Goal: Check status: Check status

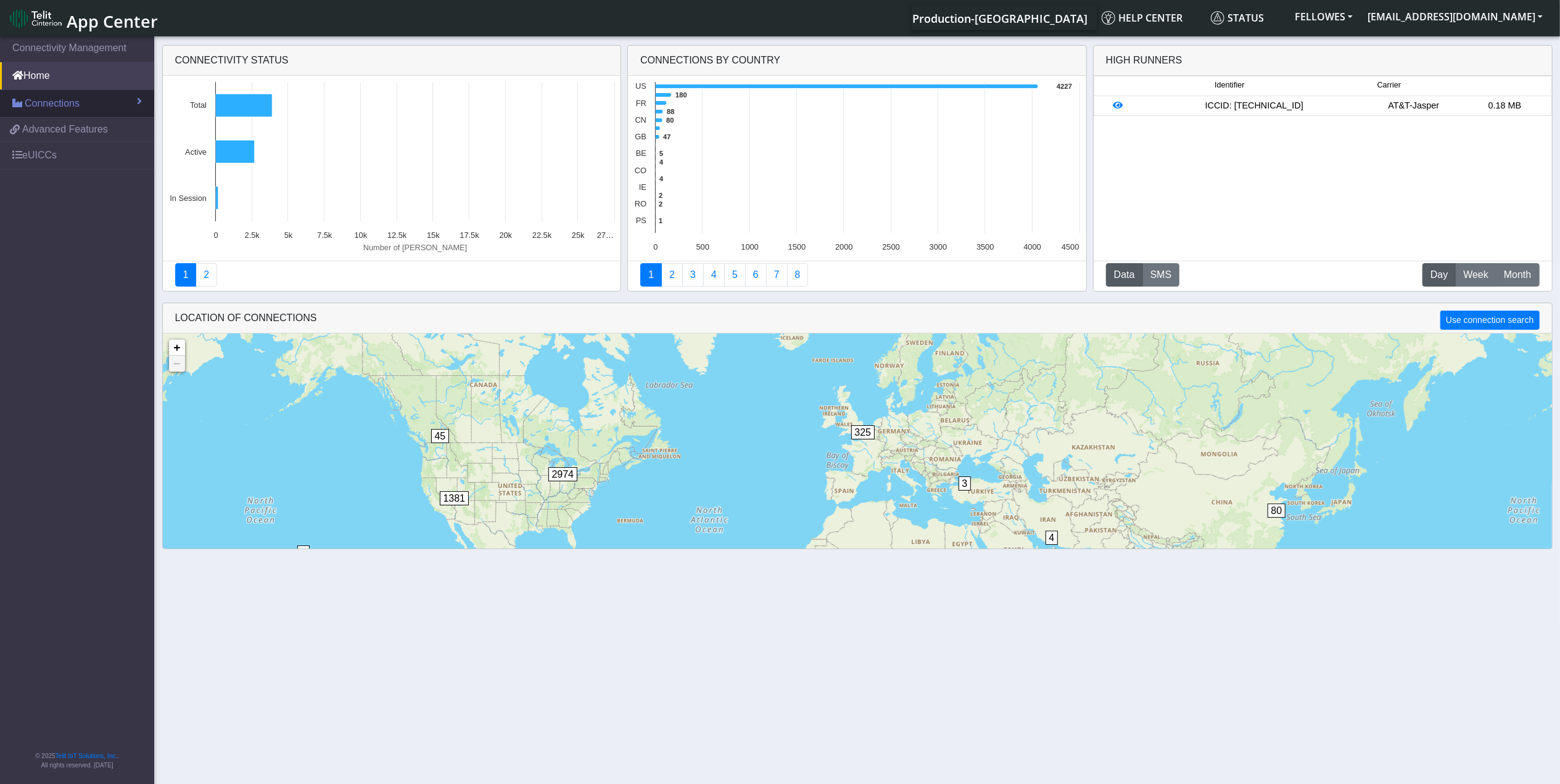
click at [99, 109] on link "Connections" at bounding box center [77, 103] width 154 height 27
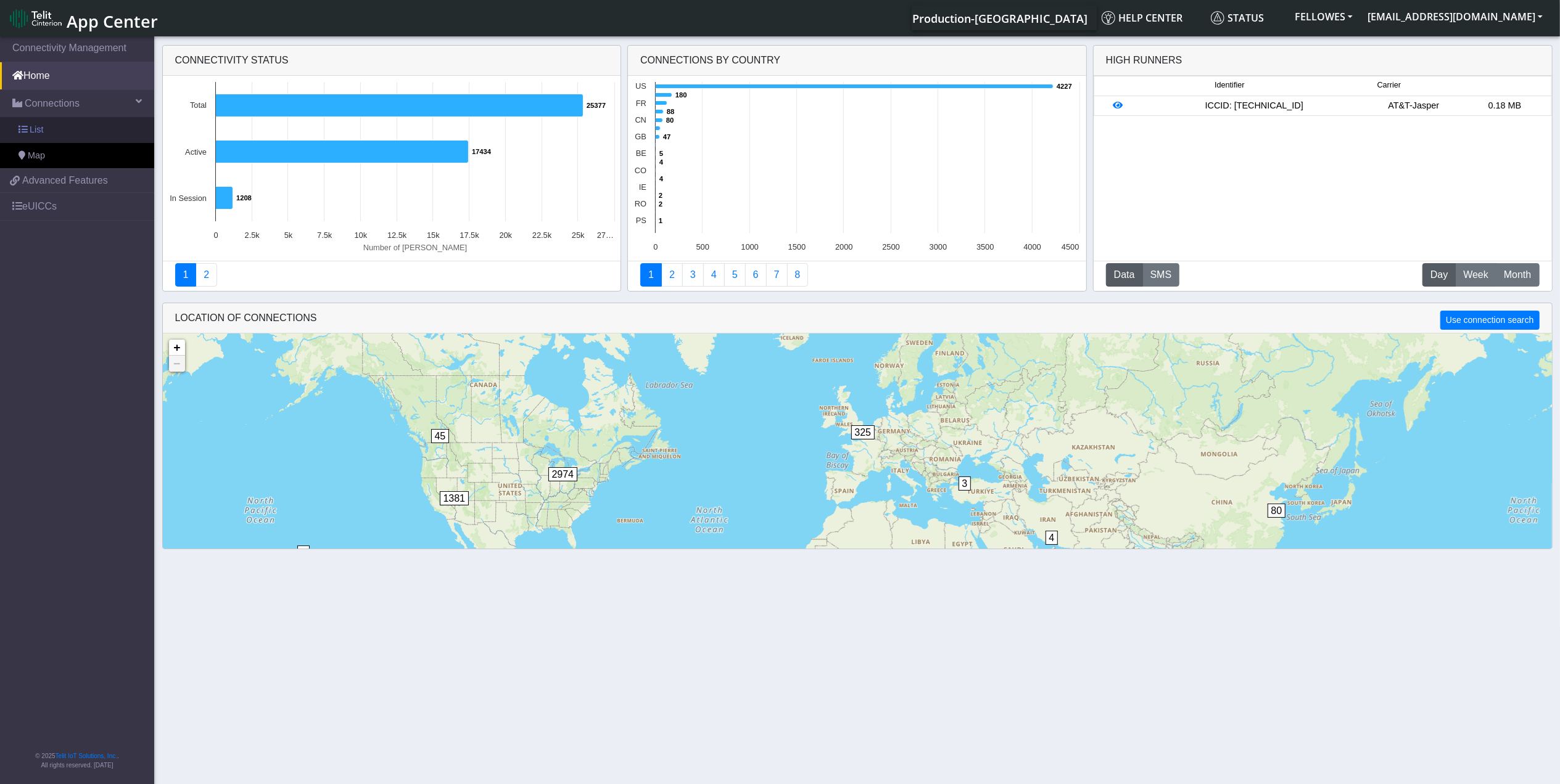
click at [124, 126] on link "List" at bounding box center [77, 129] width 154 height 26
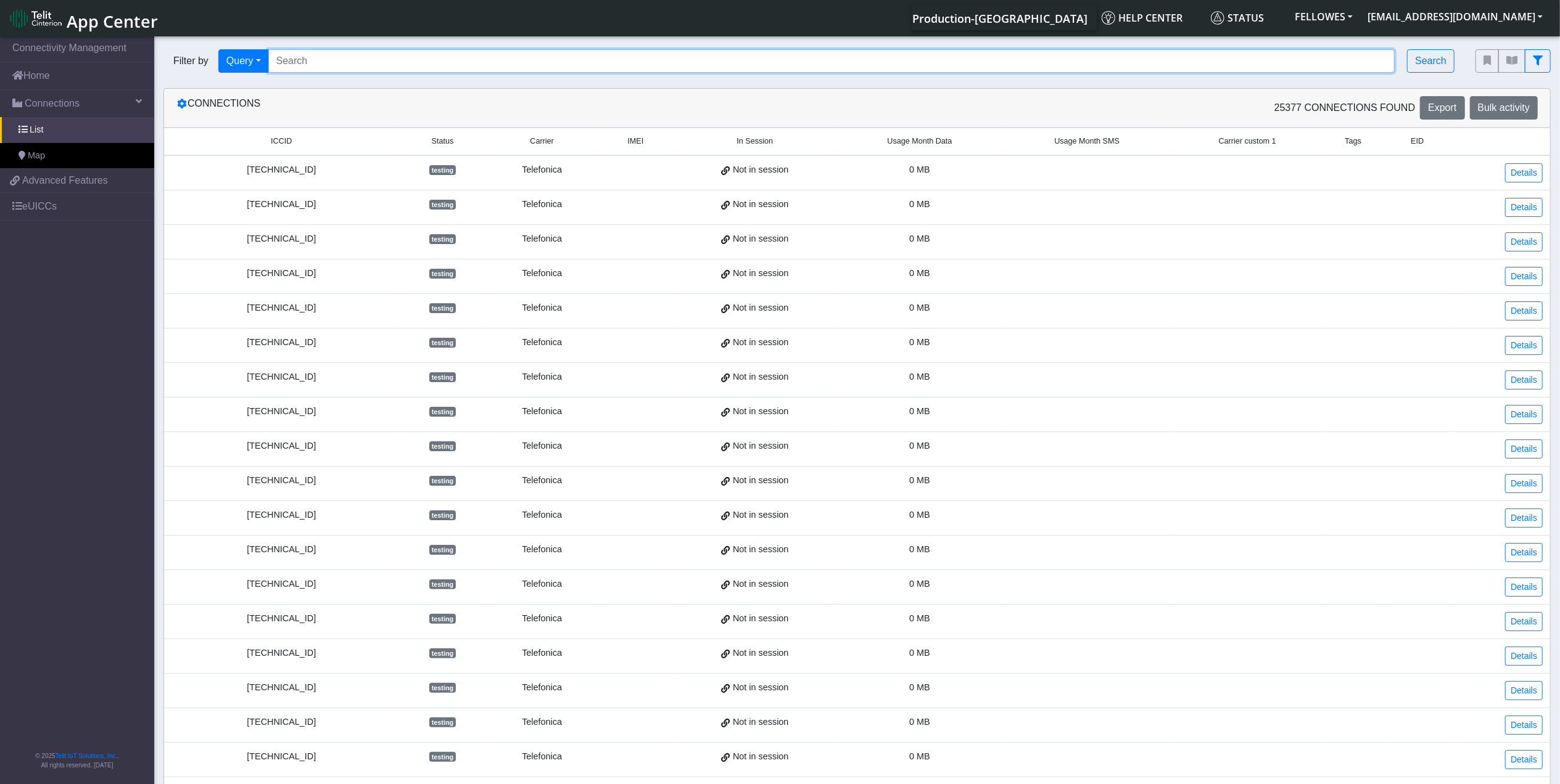
click at [447, 64] on input "Search..." at bounding box center [831, 61] width 1127 height 23
paste input "89358151000011625491"
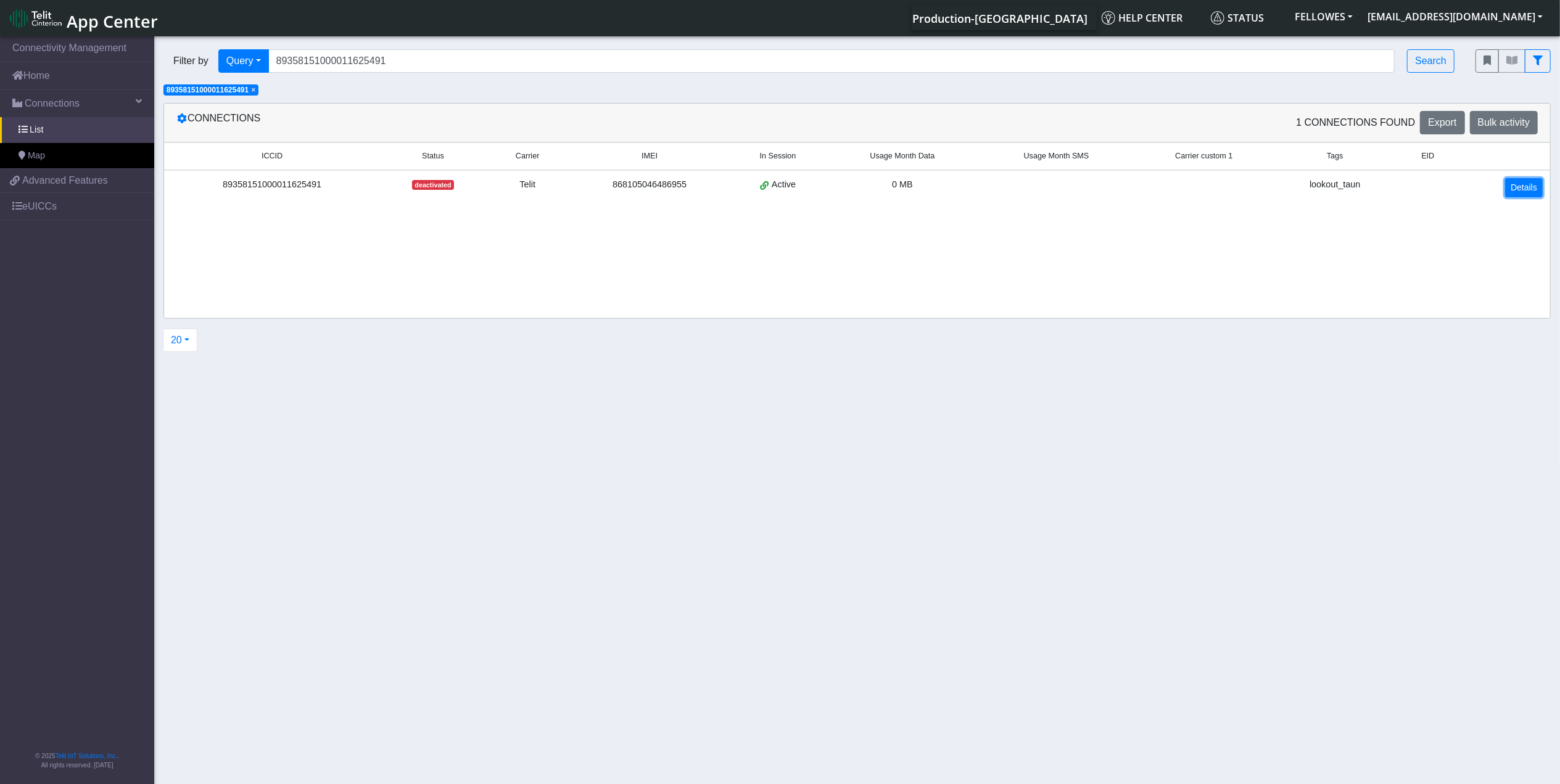
click at [1516, 190] on link "Details" at bounding box center [1523, 188] width 37 height 19
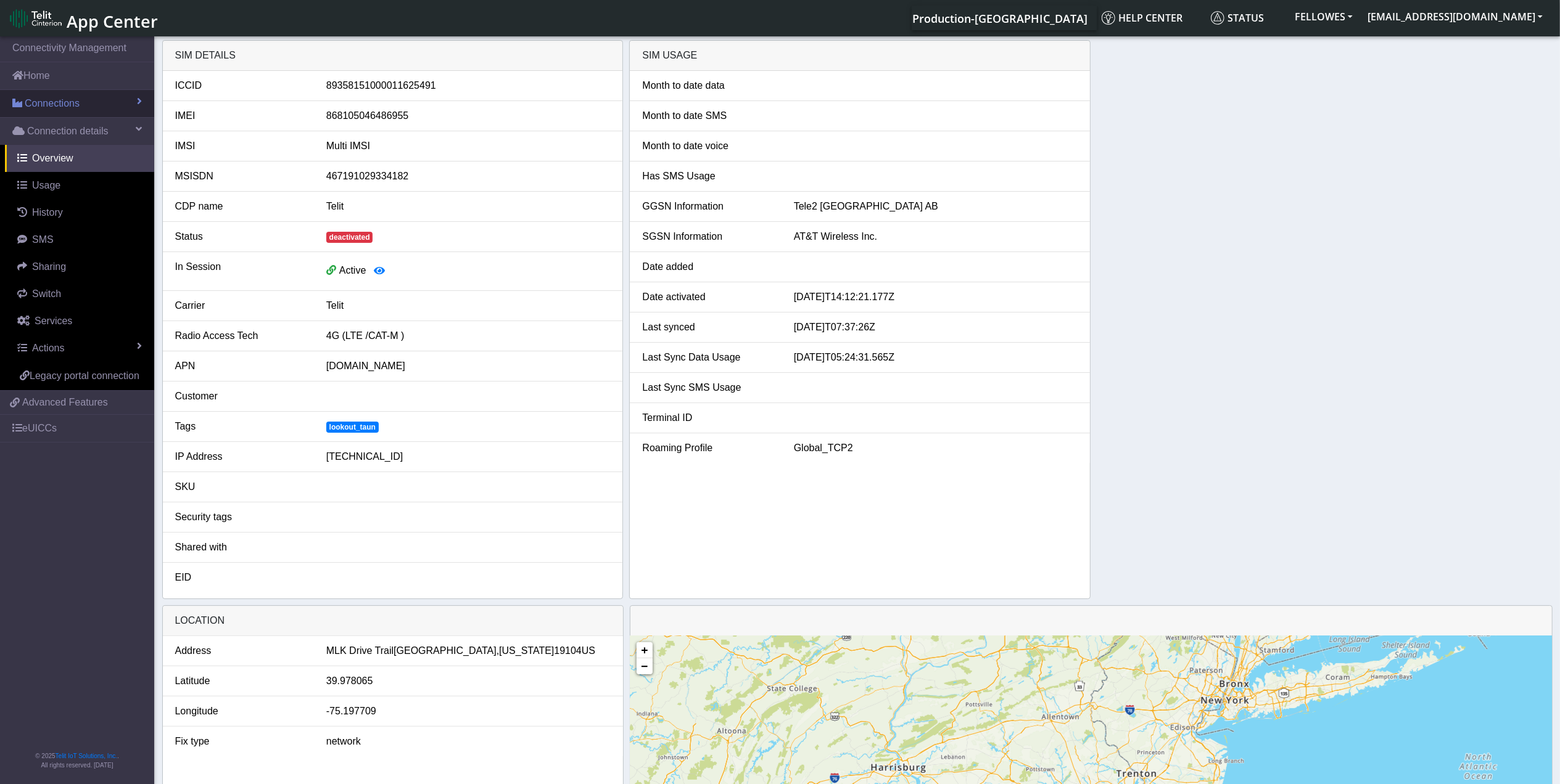
click at [93, 113] on link "Connections" at bounding box center [77, 103] width 154 height 27
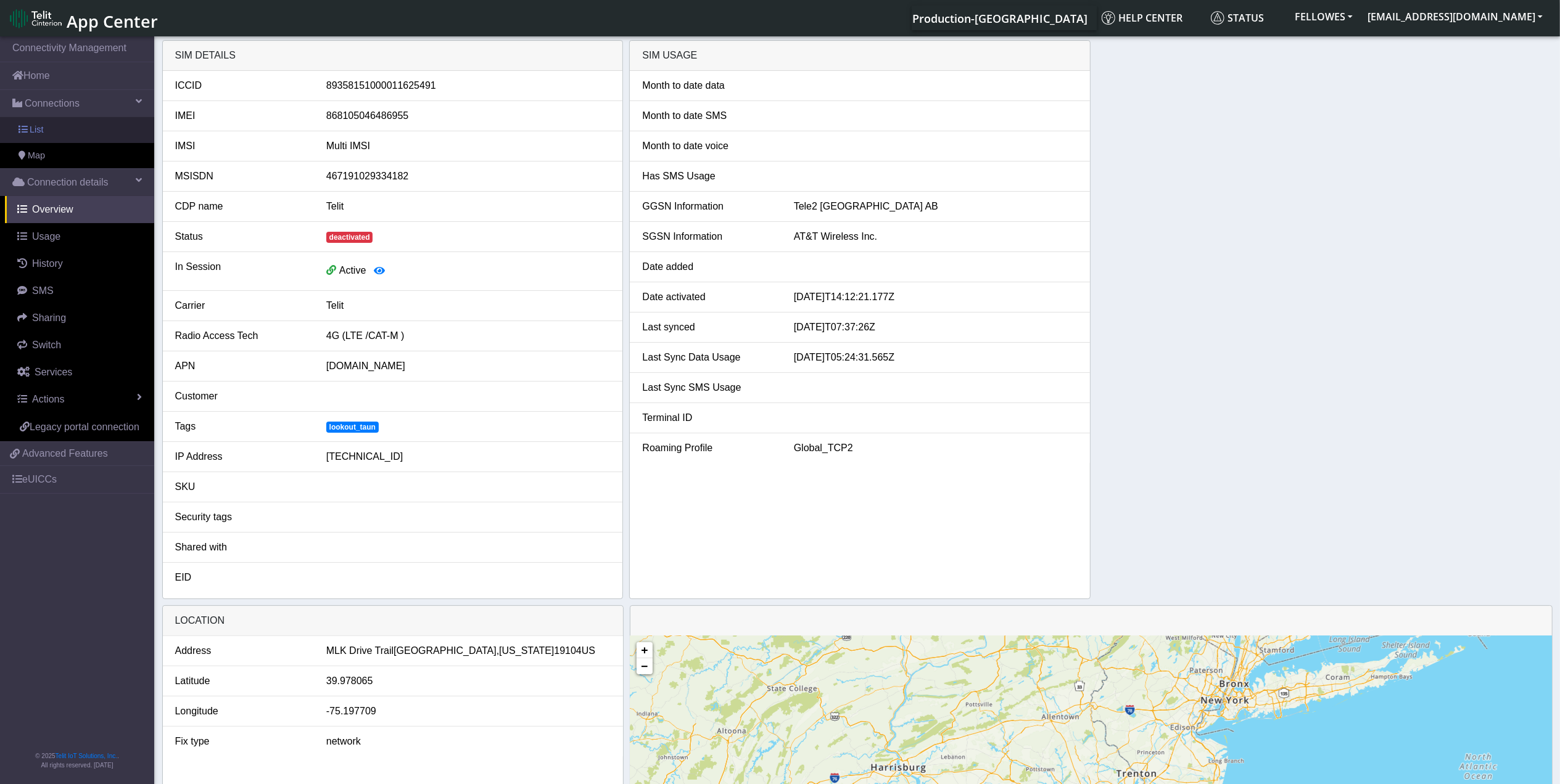
click at [124, 120] on link "List" at bounding box center [77, 129] width 154 height 26
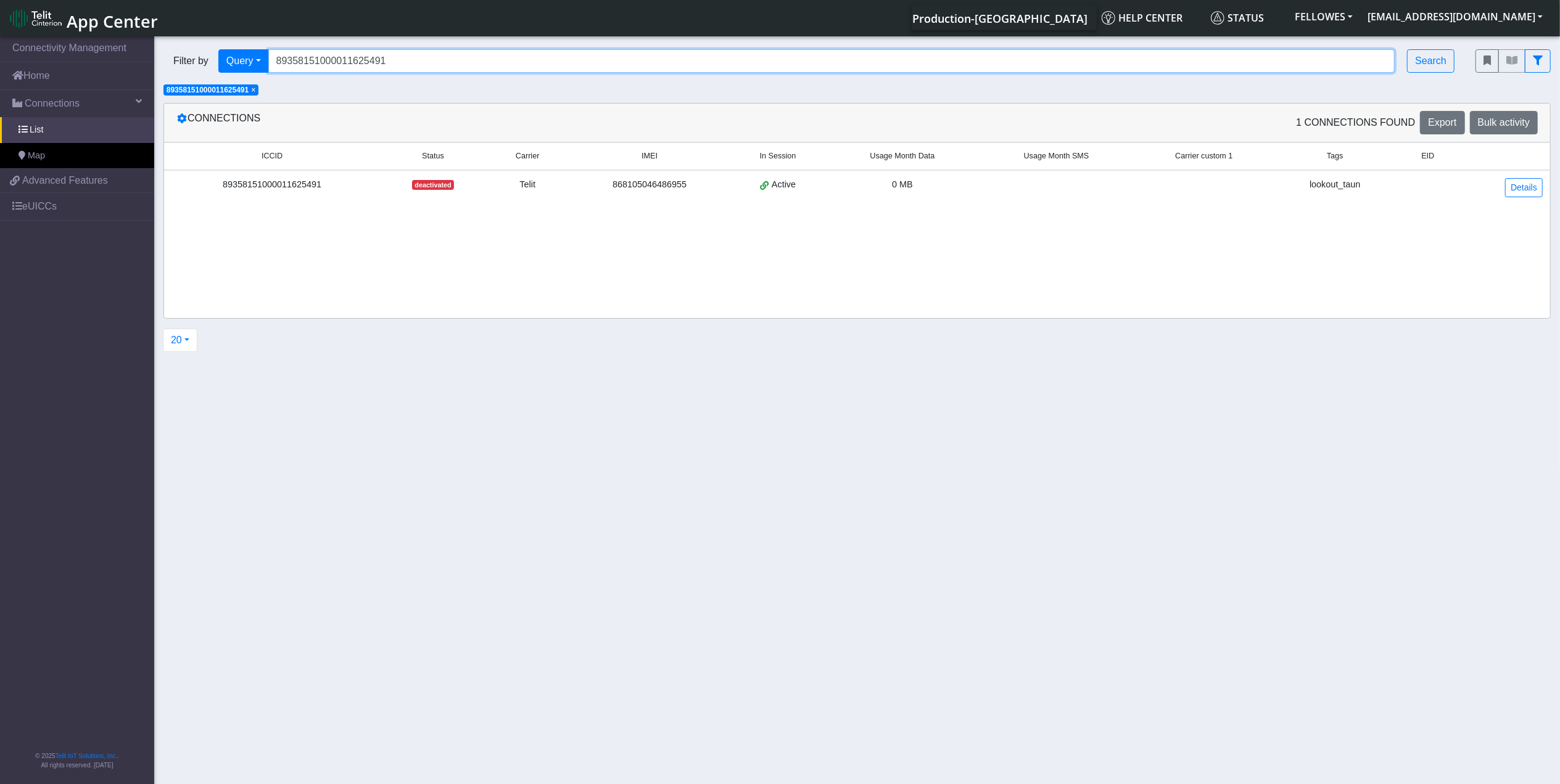
click at [429, 60] on input "89358151000011625491" at bounding box center [831, 61] width 1127 height 23
paste input "04648799"
click at [255, 88] on span "×" at bounding box center [253, 90] width 4 height 9
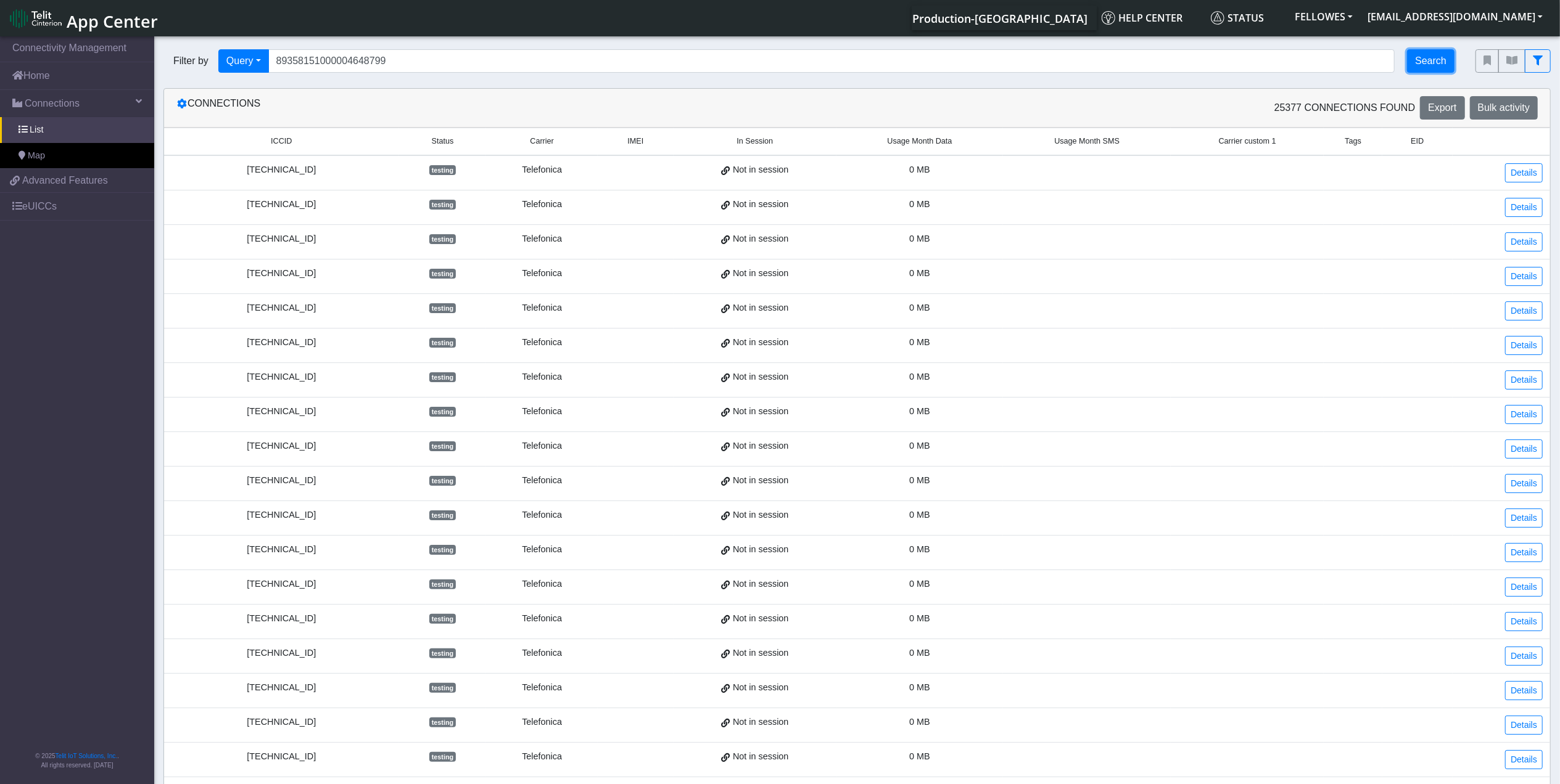
click at [1438, 57] on button "Search" at bounding box center [1430, 61] width 48 height 23
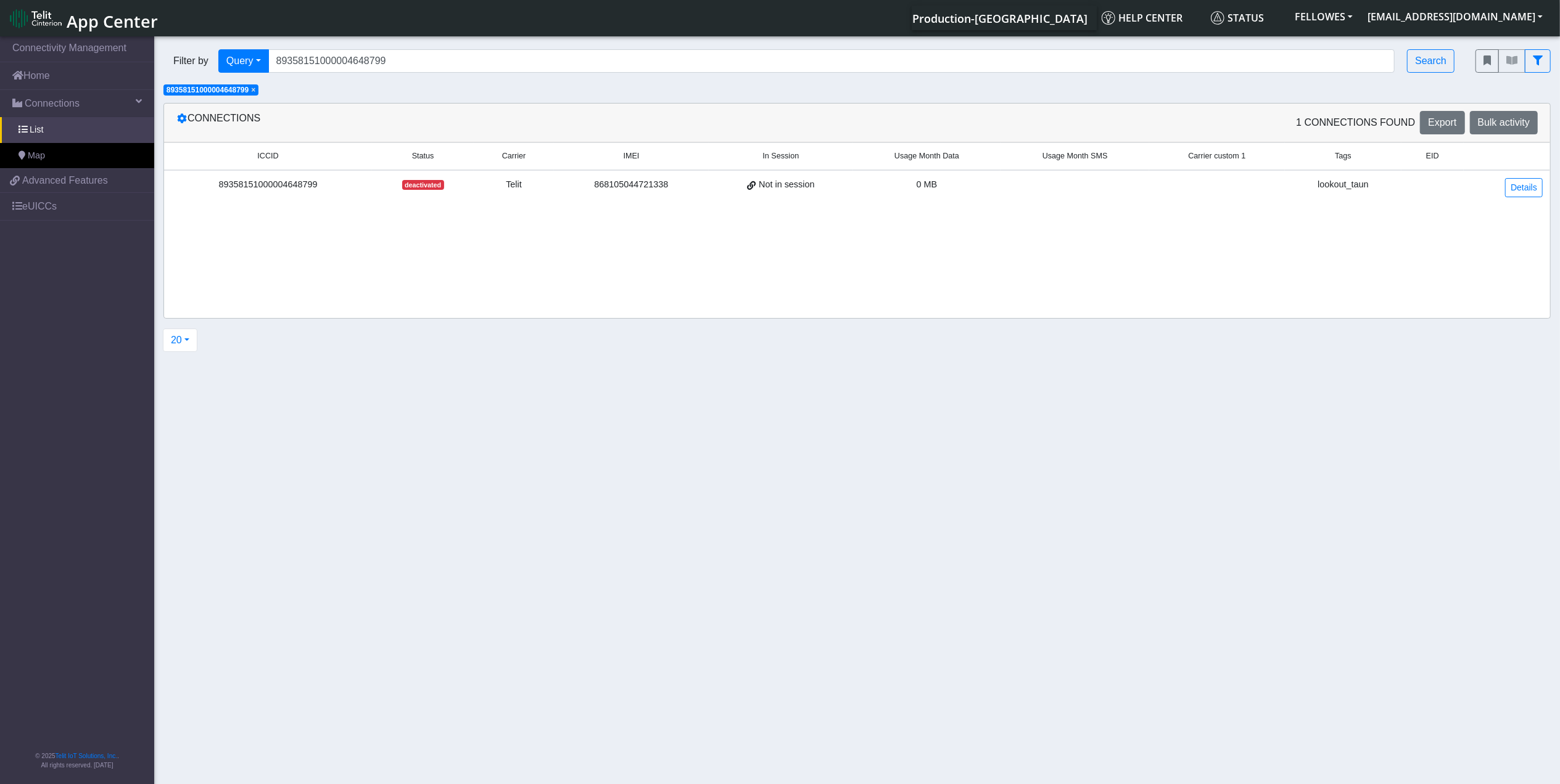
click at [1535, 178] on td "Details" at bounding box center [1507, 187] width 86 height 34
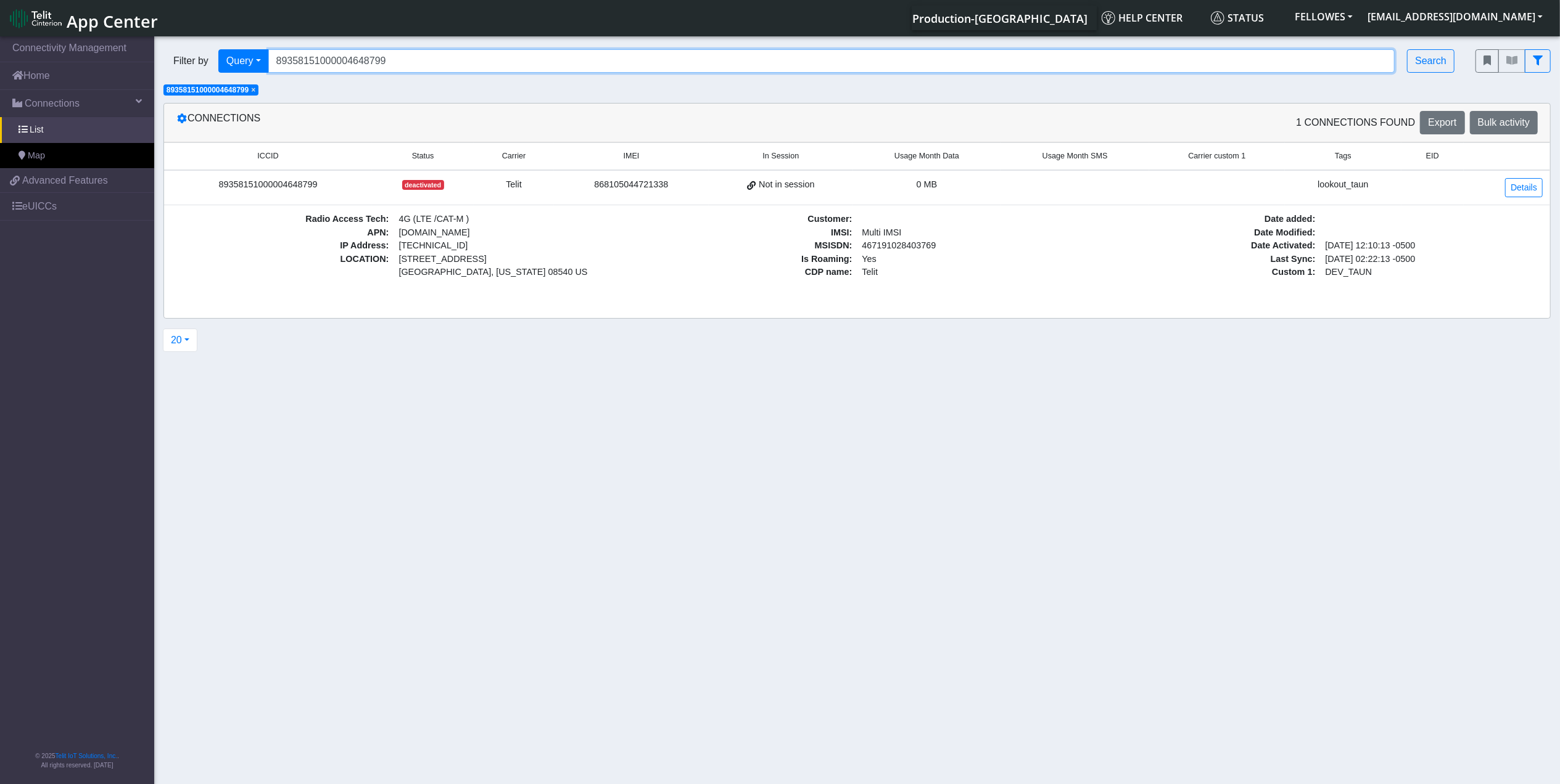
click at [411, 62] on input "89358151000004648799" at bounding box center [831, 61] width 1127 height 23
paste input "011703274014178620"
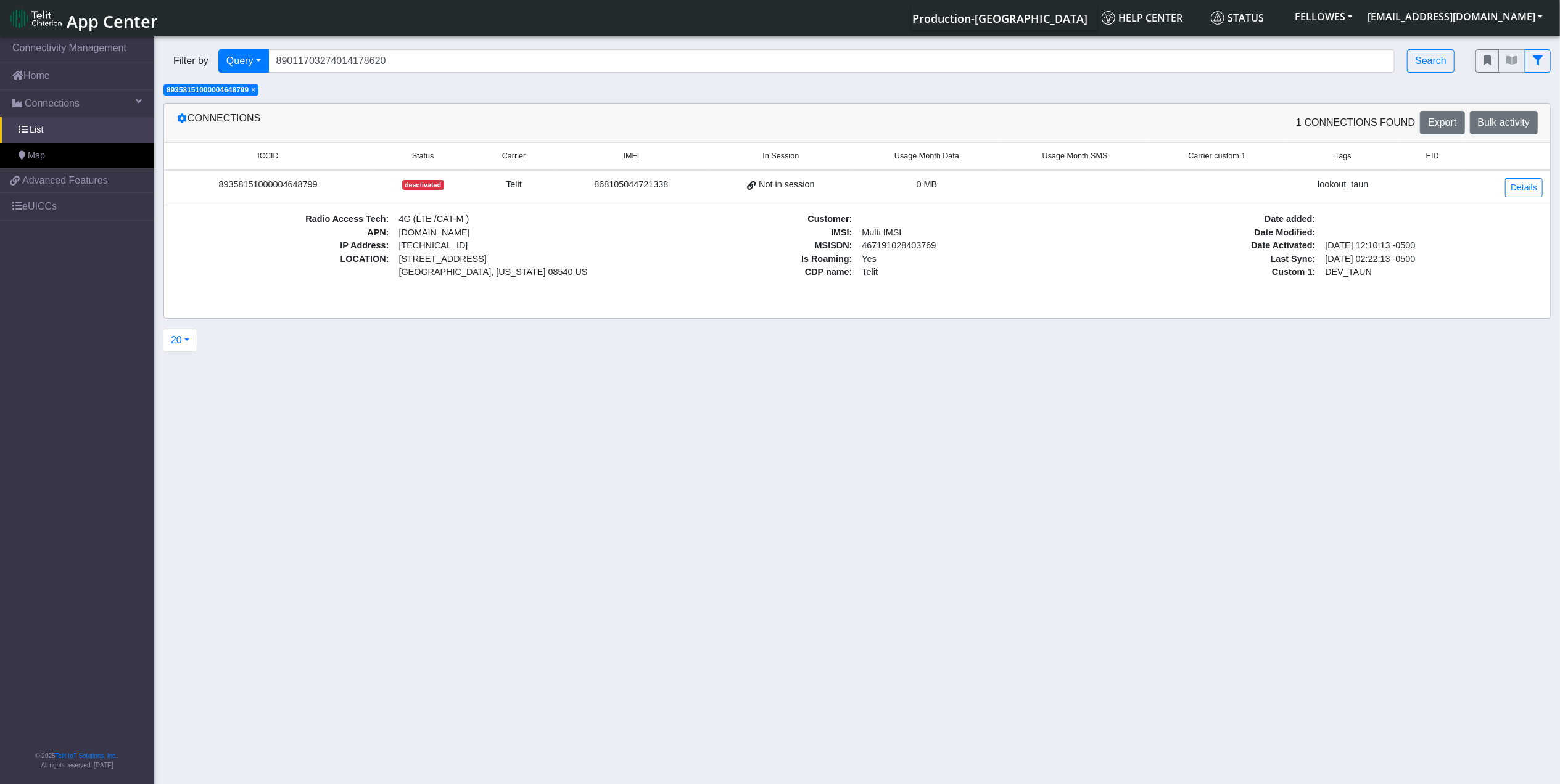
click at [255, 91] on span "×" at bounding box center [253, 90] width 4 height 9
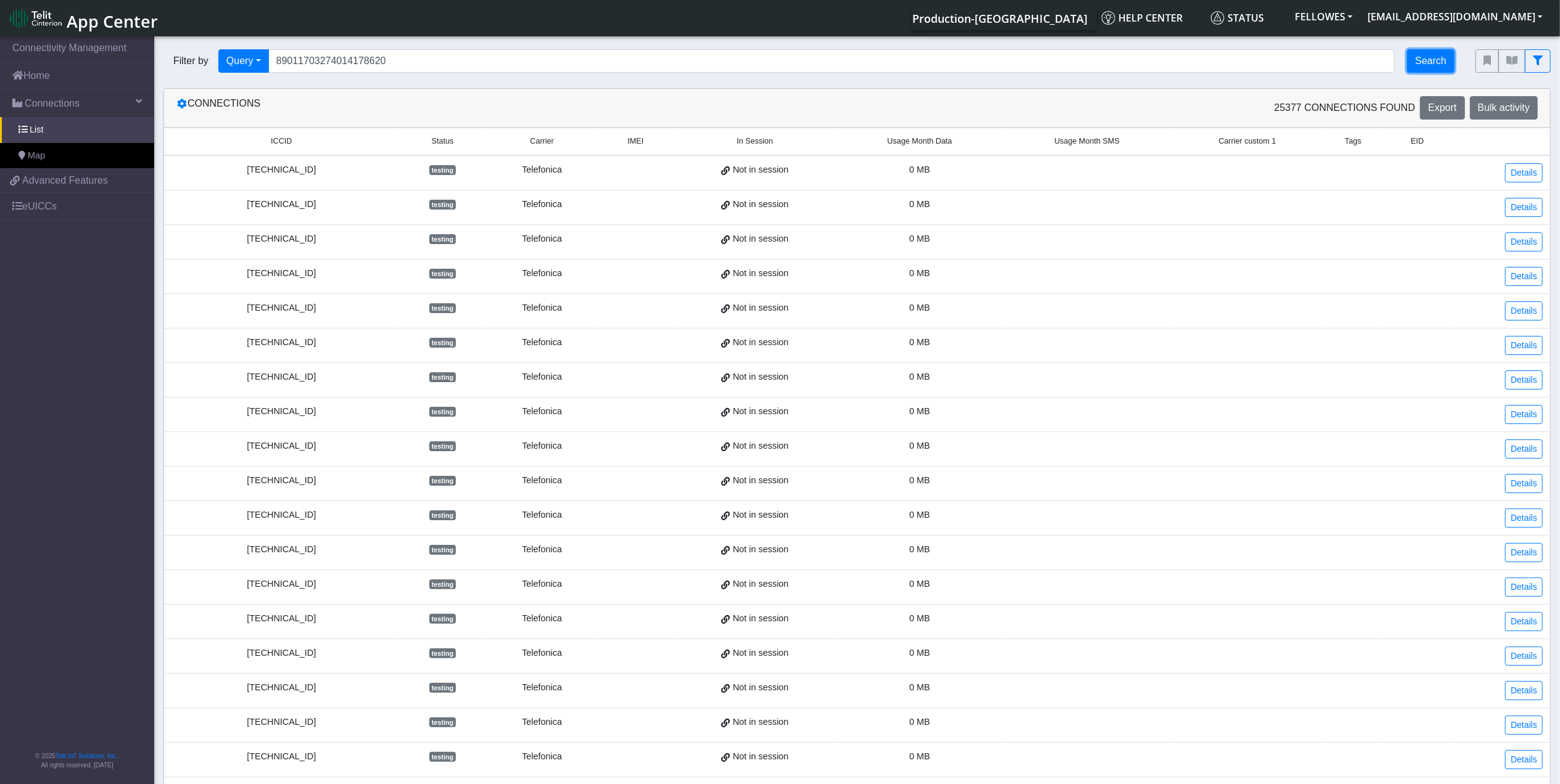
click at [1430, 60] on button "Search" at bounding box center [1430, 61] width 48 height 23
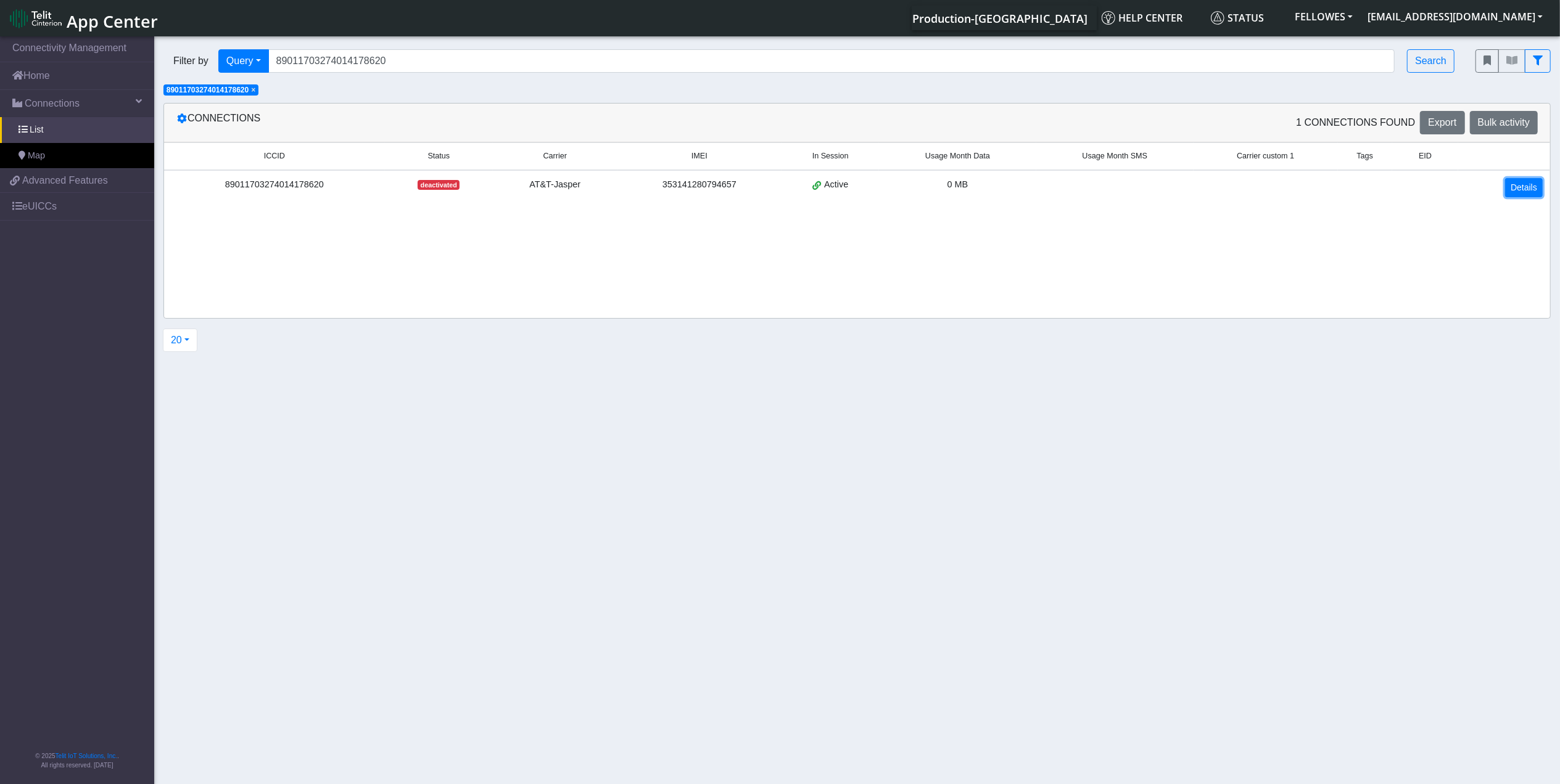
click at [1523, 191] on link "Details" at bounding box center [1523, 188] width 37 height 19
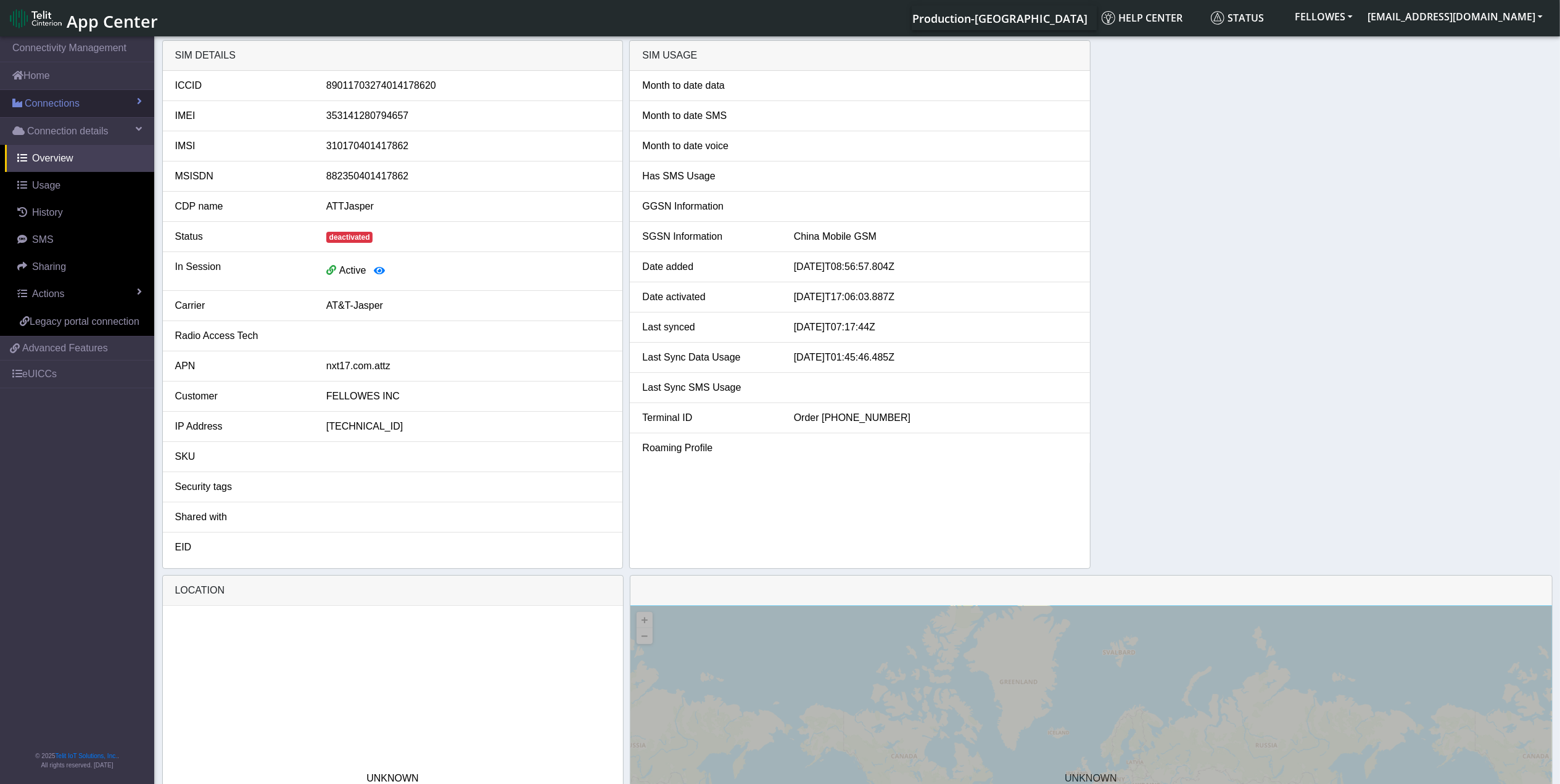
click at [88, 100] on link "Connections" at bounding box center [77, 103] width 154 height 27
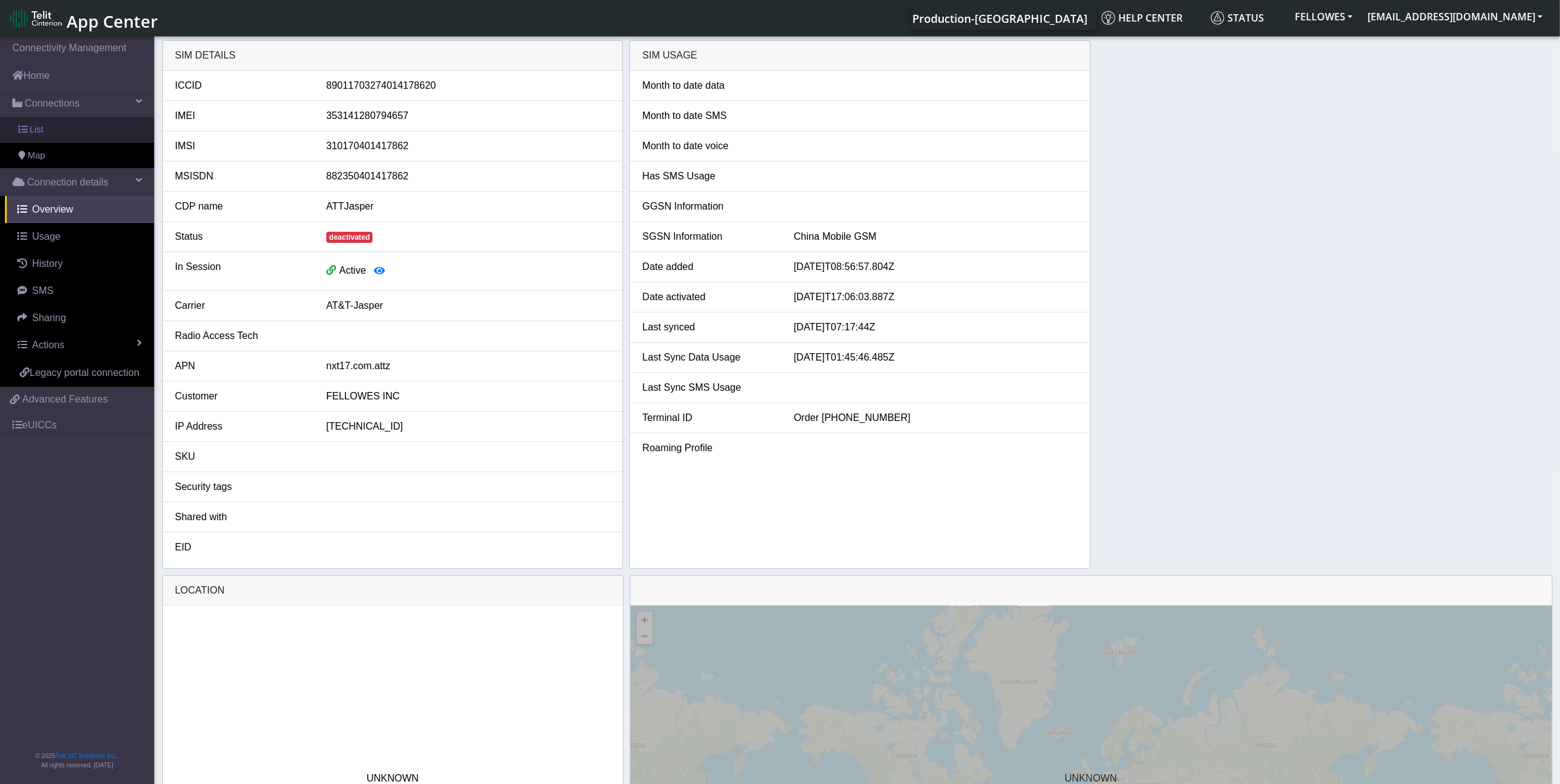
click at [90, 136] on link "List" at bounding box center [77, 129] width 154 height 26
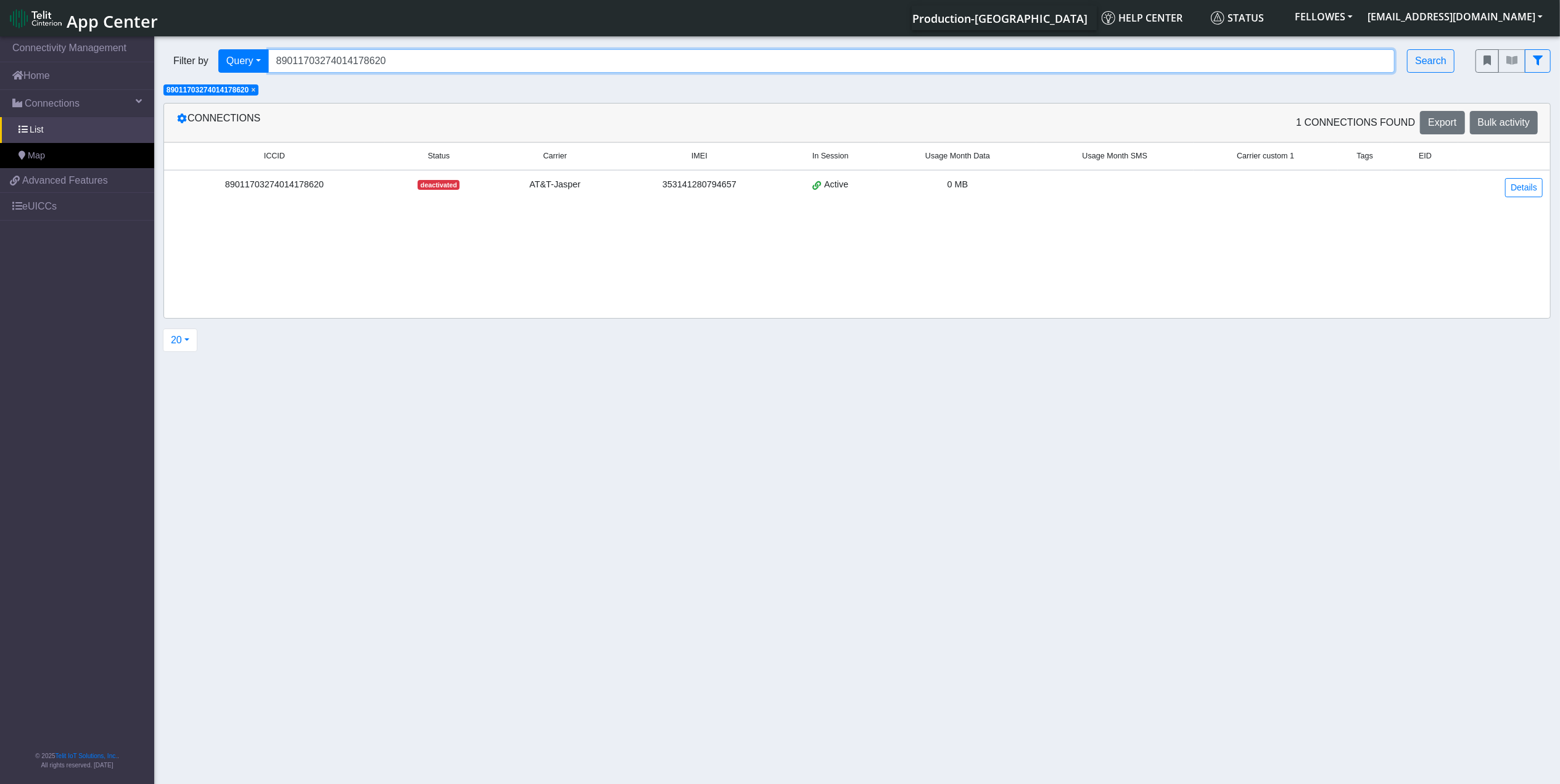
click at [459, 53] on input "89011703274014178620" at bounding box center [831, 61] width 1127 height 23
paste input "358151000004675529"
click at [254, 90] on span "×" at bounding box center [253, 90] width 4 height 9
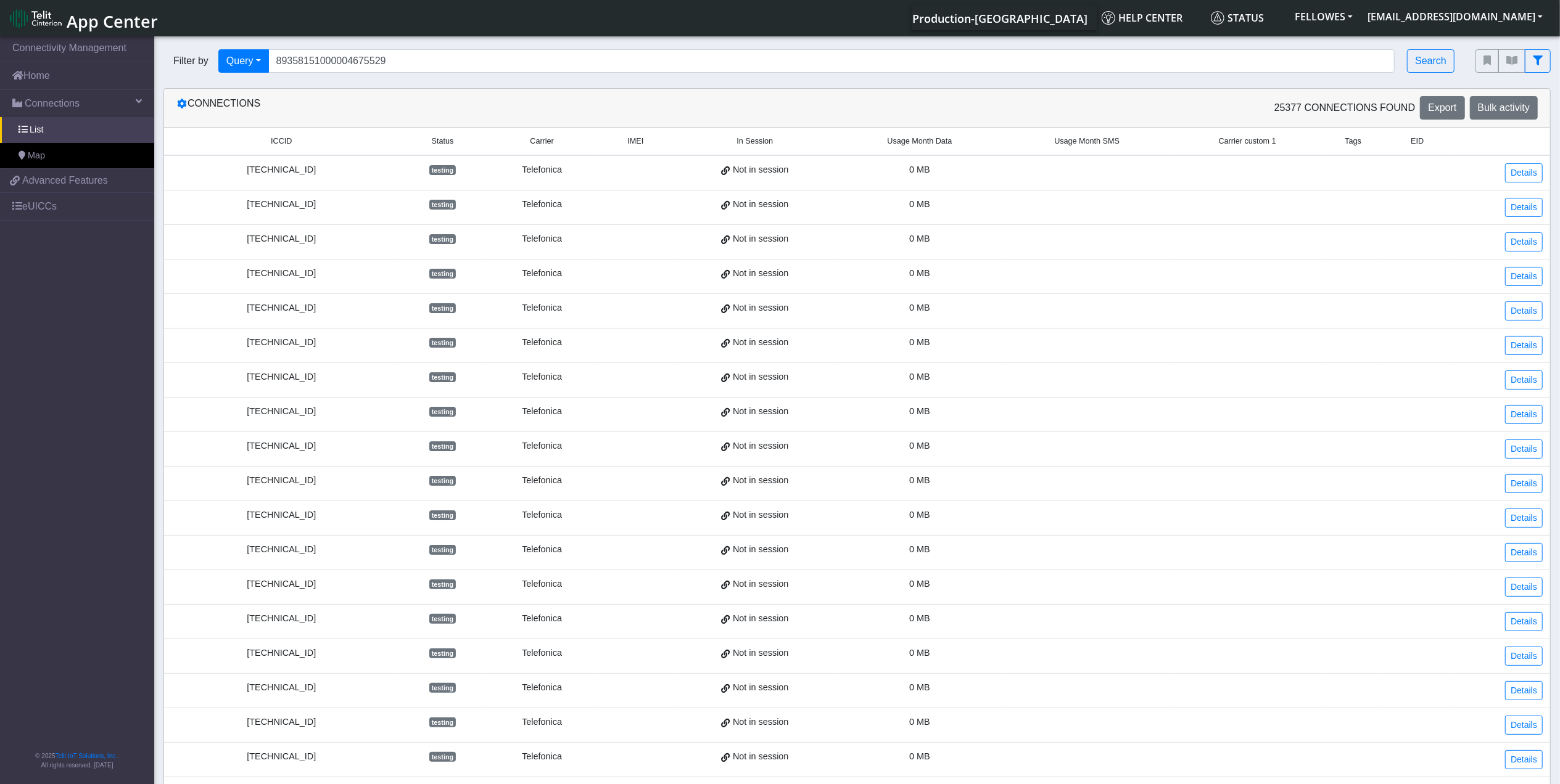
click at [1424, 74] on div "Filter by Query Query In Session Not connected Tags Country Operator 8935815100…" at bounding box center [810, 61] width 1311 height 42
click at [1422, 68] on button "Search" at bounding box center [1430, 61] width 48 height 23
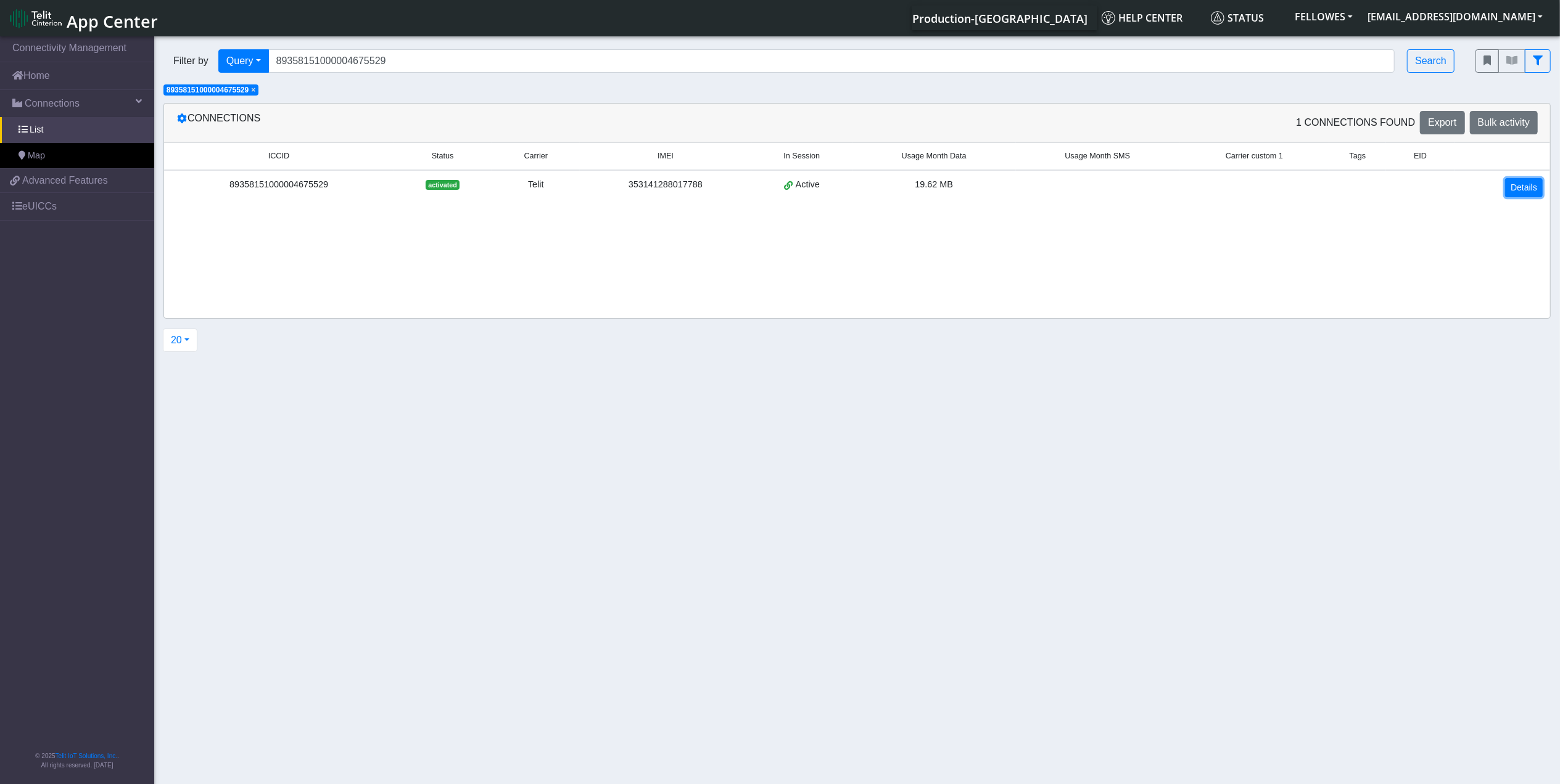
click at [1508, 188] on link "Details" at bounding box center [1523, 188] width 37 height 19
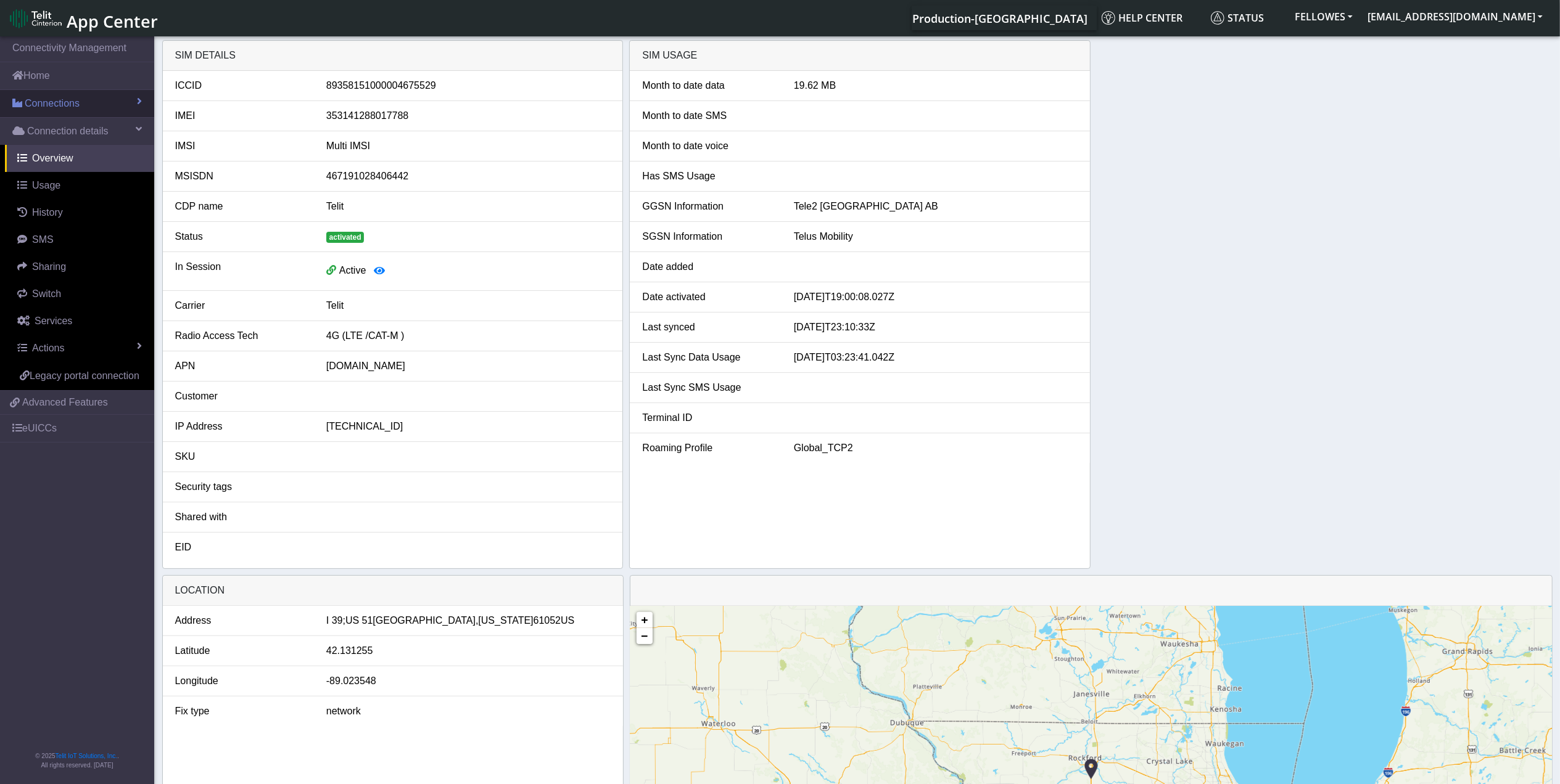
click at [67, 112] on link "Connections" at bounding box center [77, 103] width 154 height 27
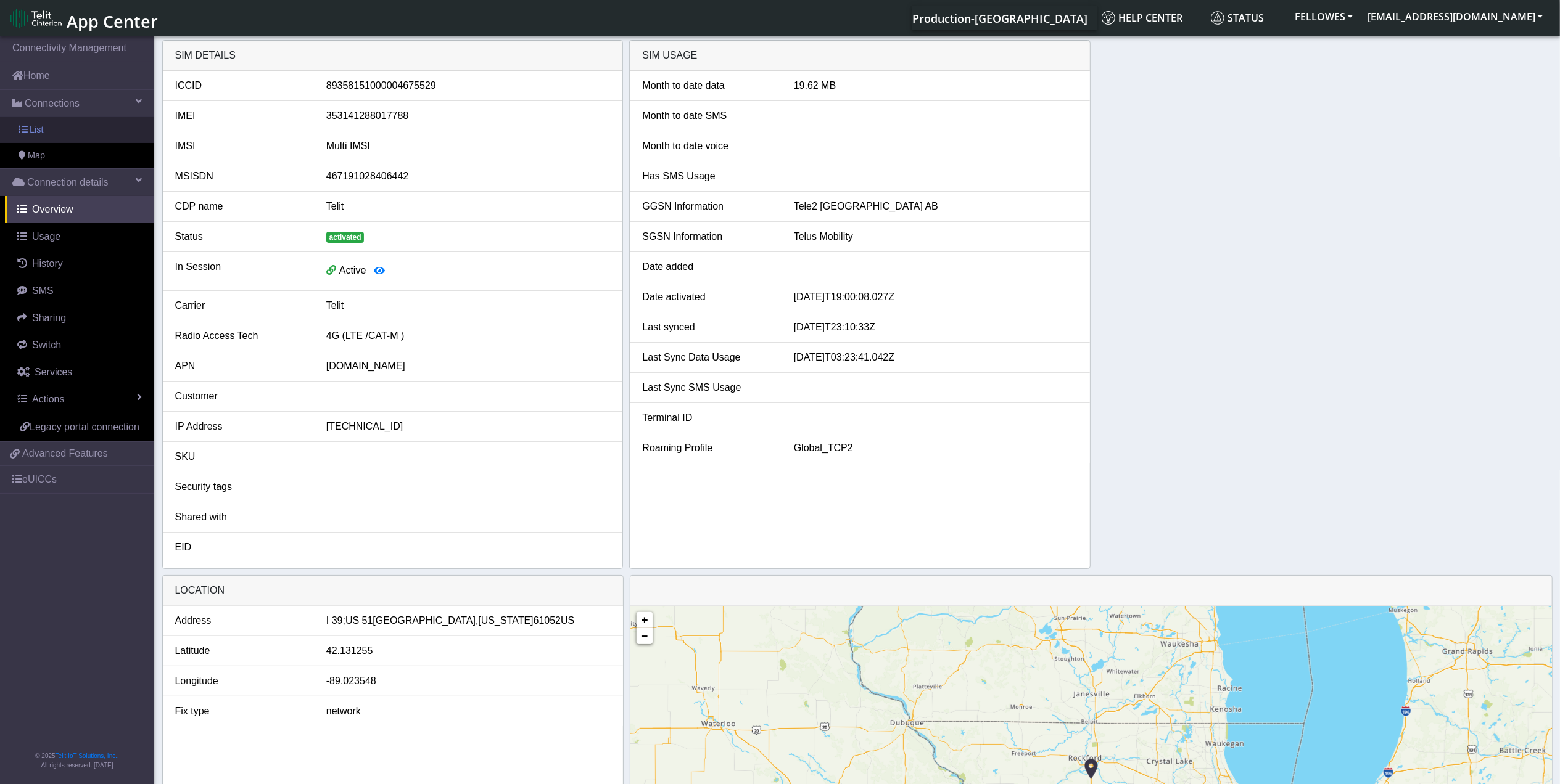
click at [95, 136] on link "List" at bounding box center [77, 129] width 154 height 26
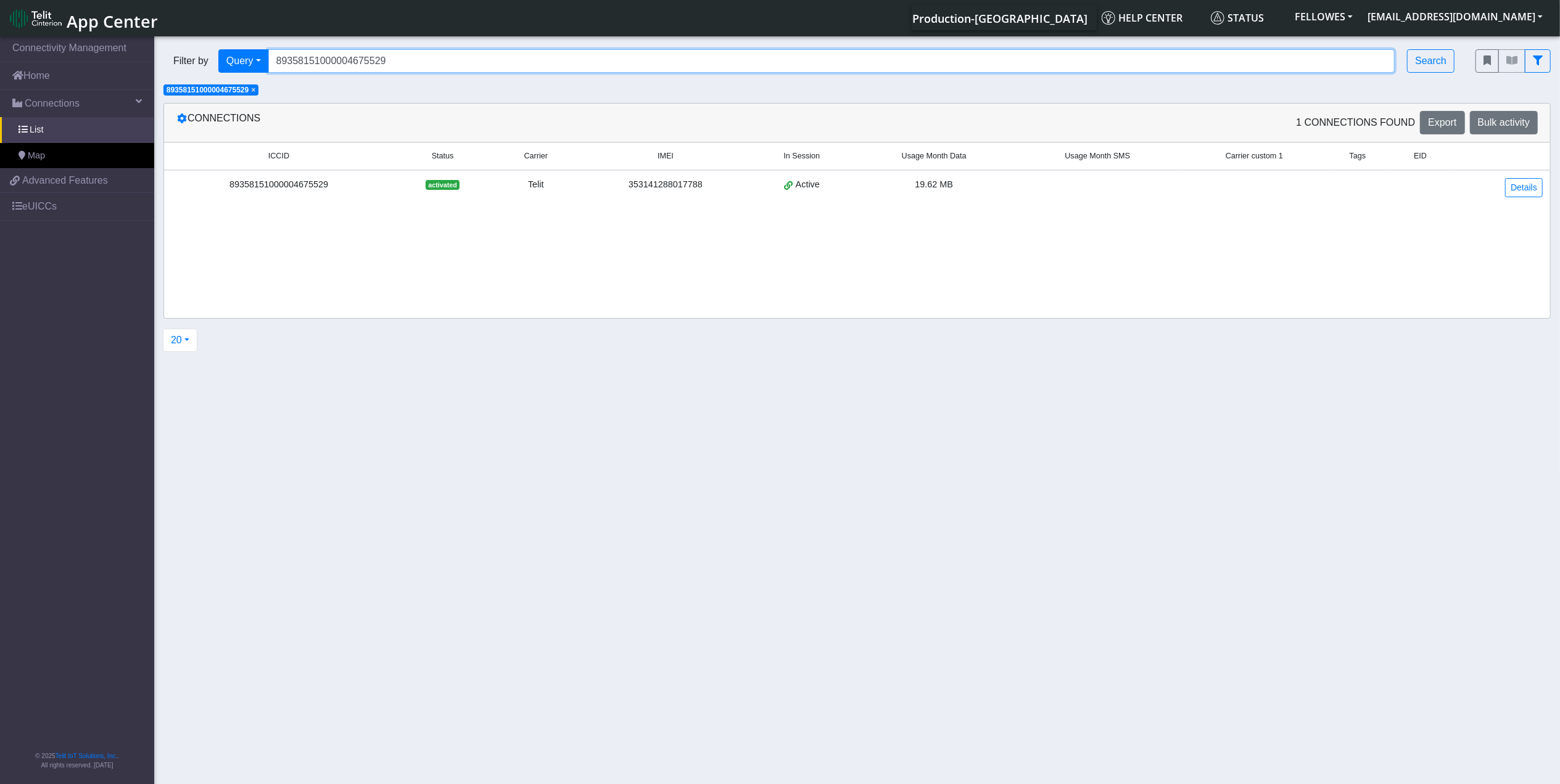
click at [436, 54] on input "89358151000004675529" at bounding box center [831, 61] width 1127 height 23
paste input "7764"
click at [255, 89] on span "×" at bounding box center [253, 90] width 4 height 9
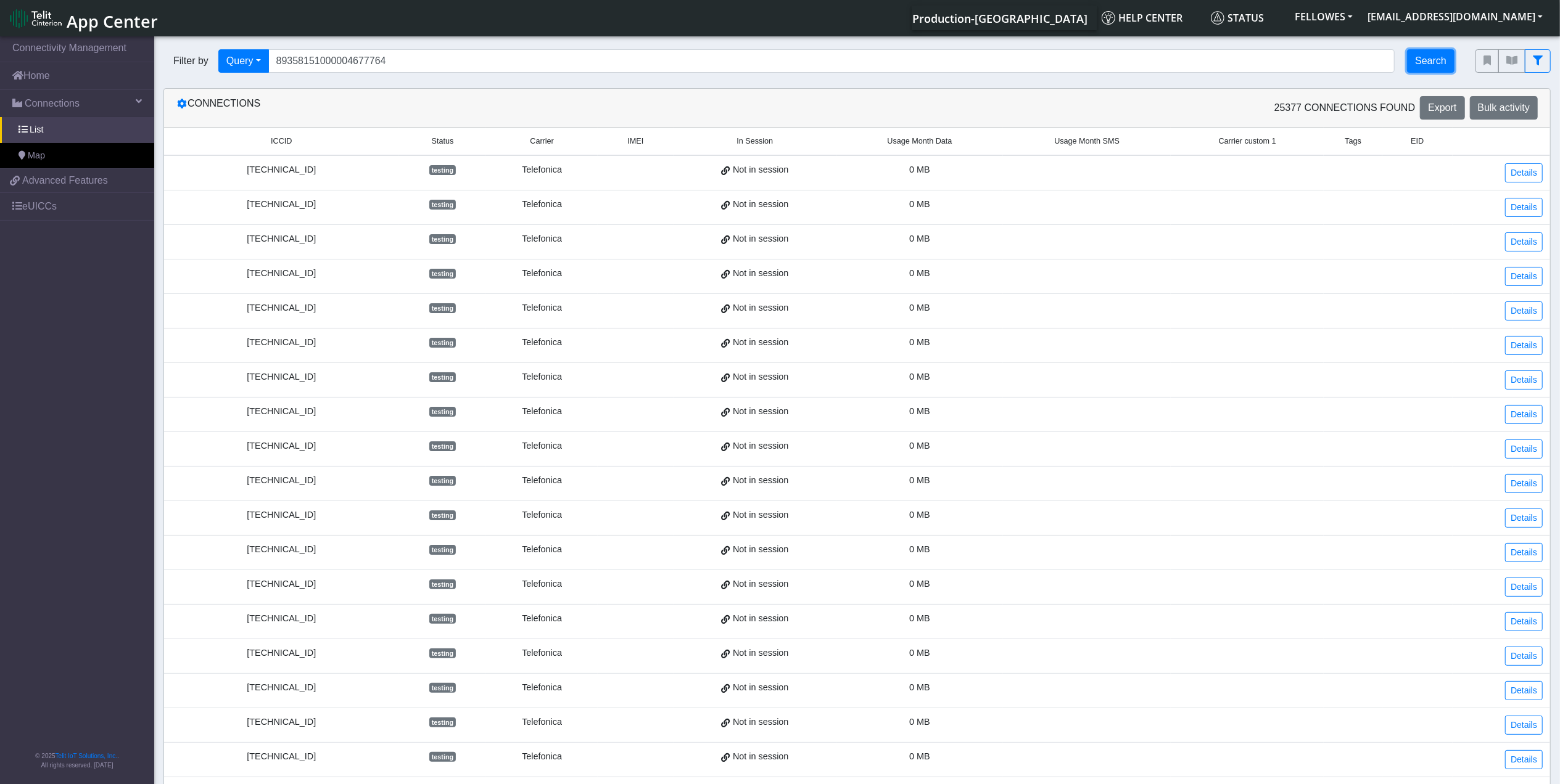
click at [1424, 61] on button "Search" at bounding box center [1430, 61] width 48 height 23
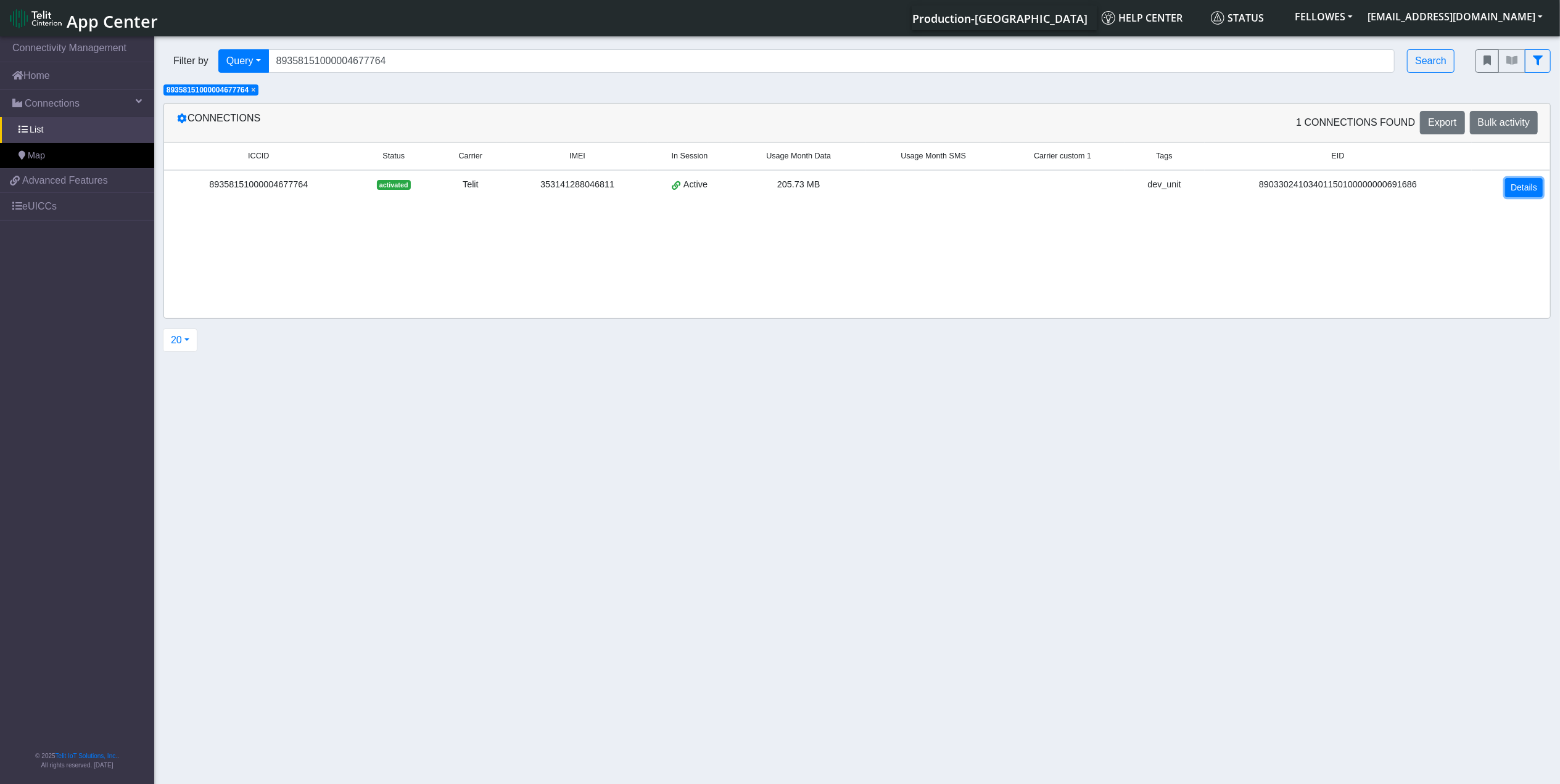
click at [1536, 189] on link "Details" at bounding box center [1523, 188] width 37 height 19
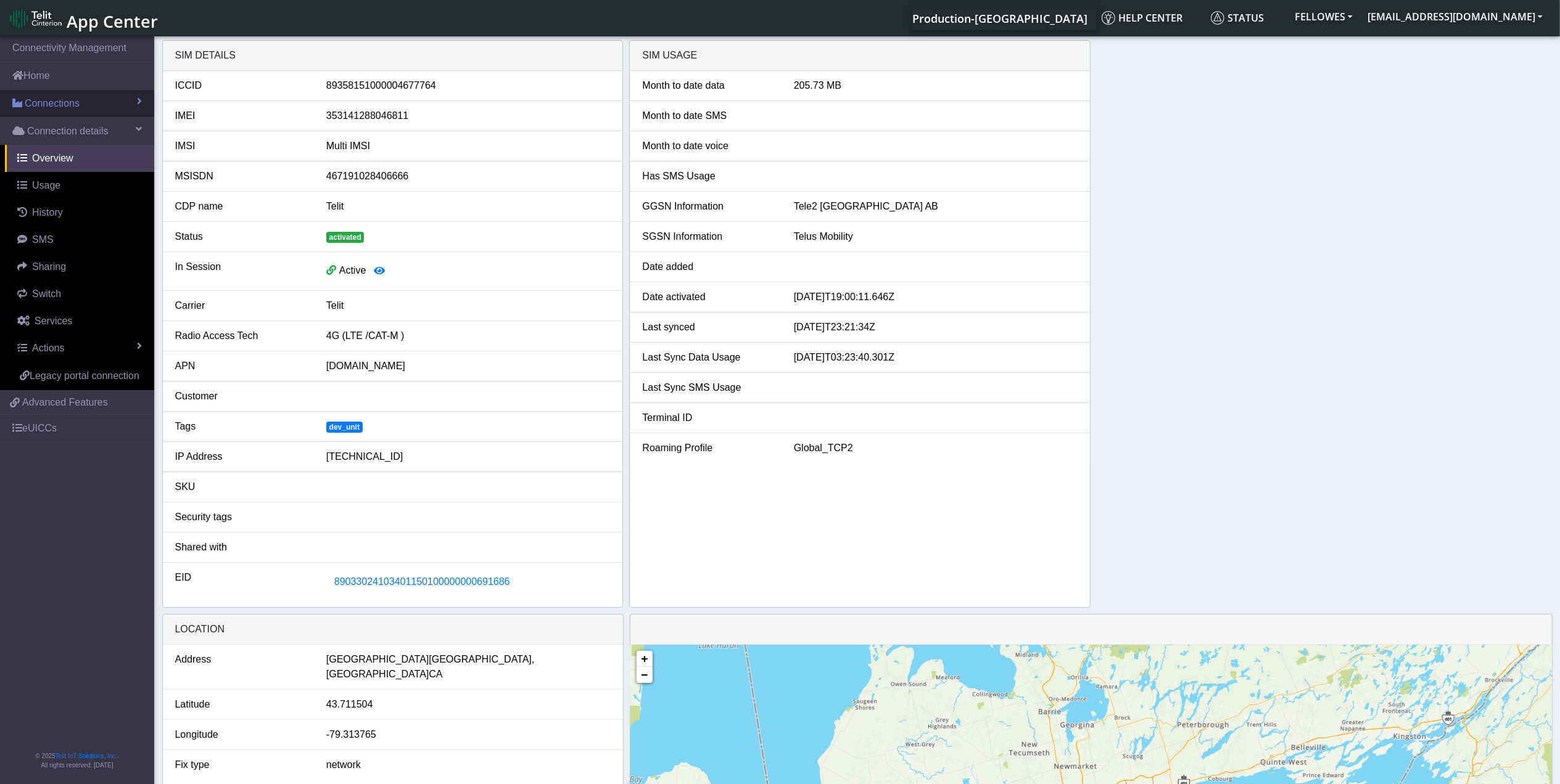
click at [80, 107] on link "Connections" at bounding box center [77, 103] width 154 height 27
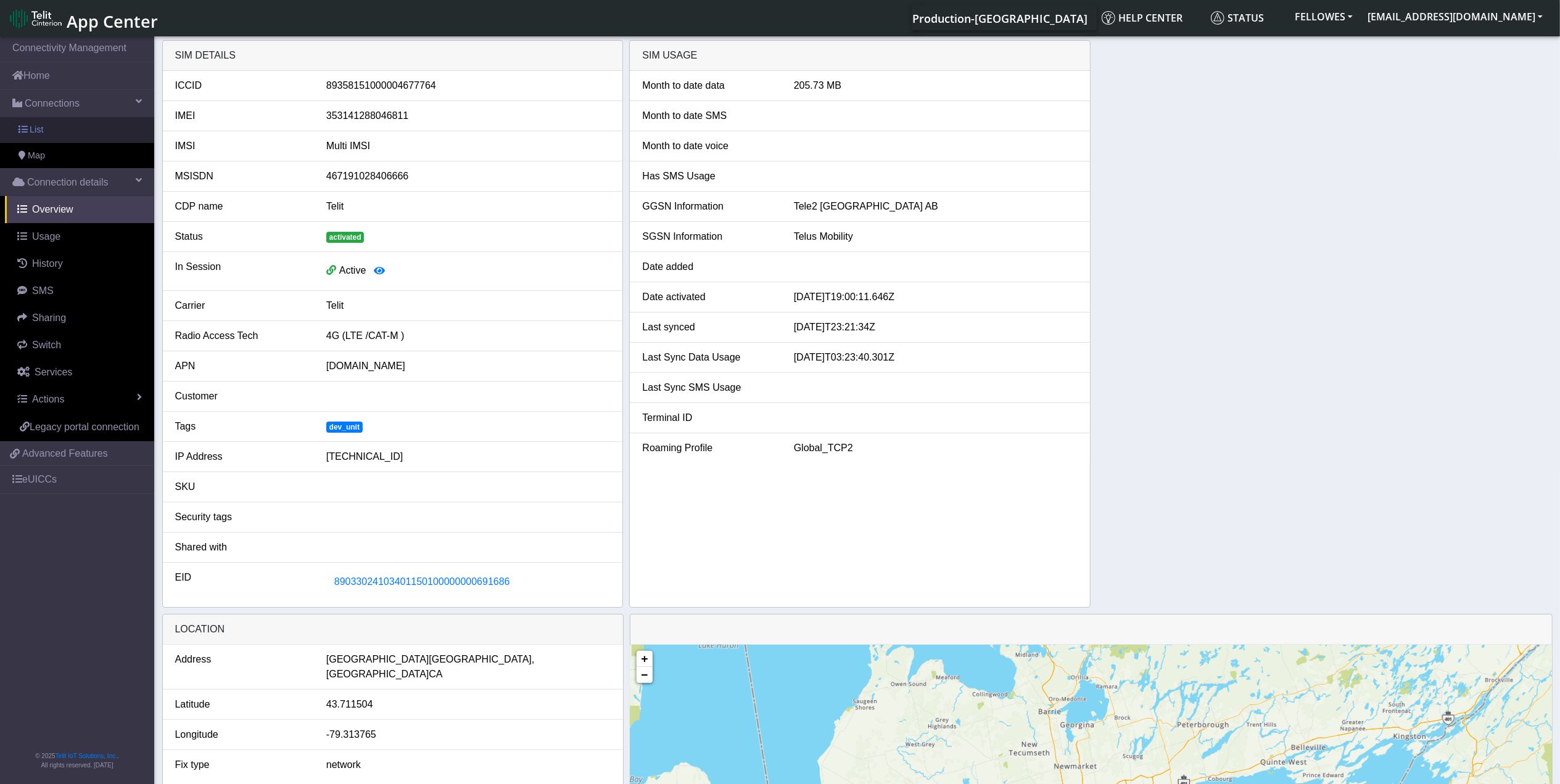
click at [107, 134] on link "List" at bounding box center [77, 129] width 154 height 26
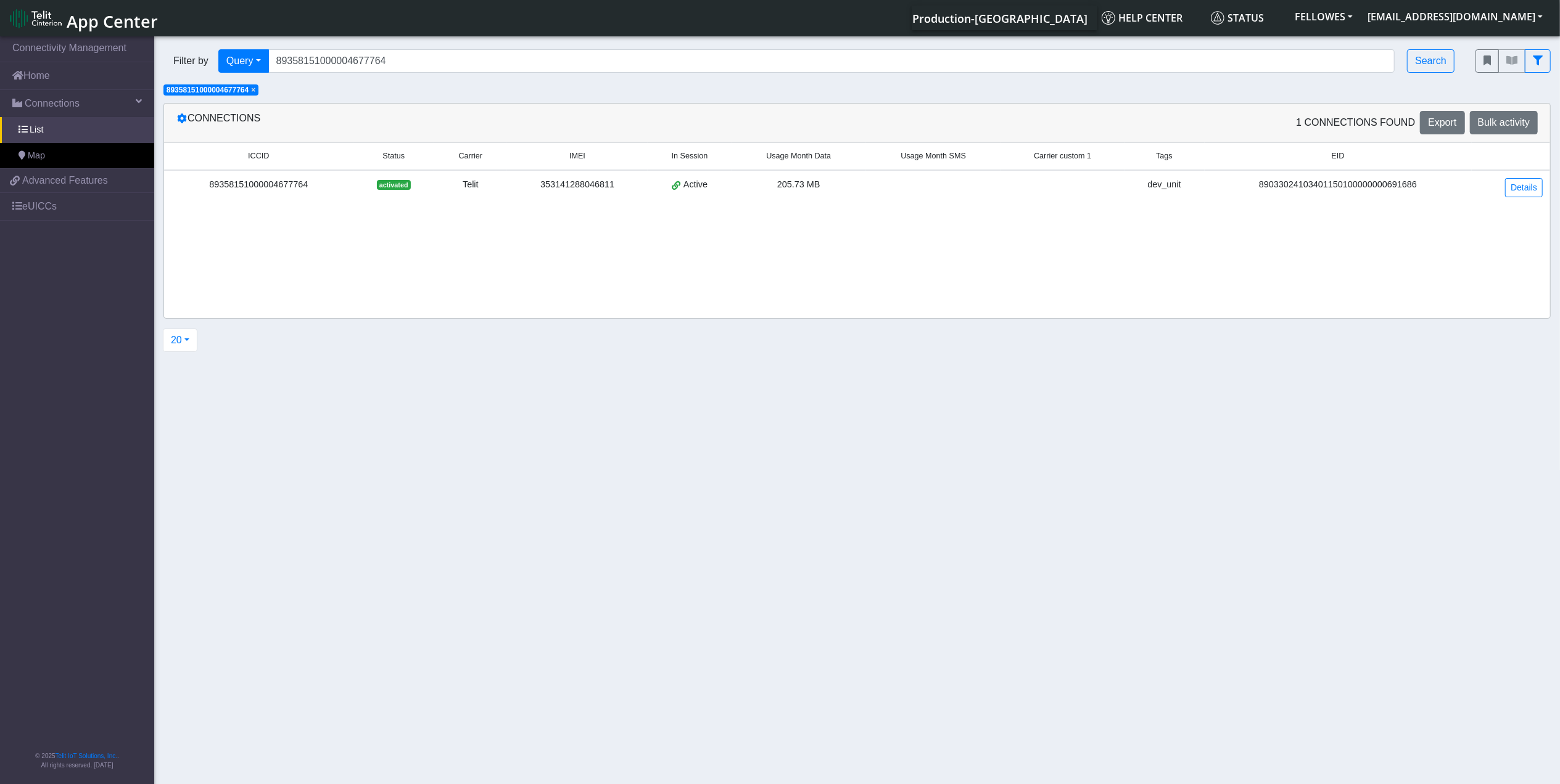
click at [255, 94] on span "×" at bounding box center [253, 90] width 4 height 9
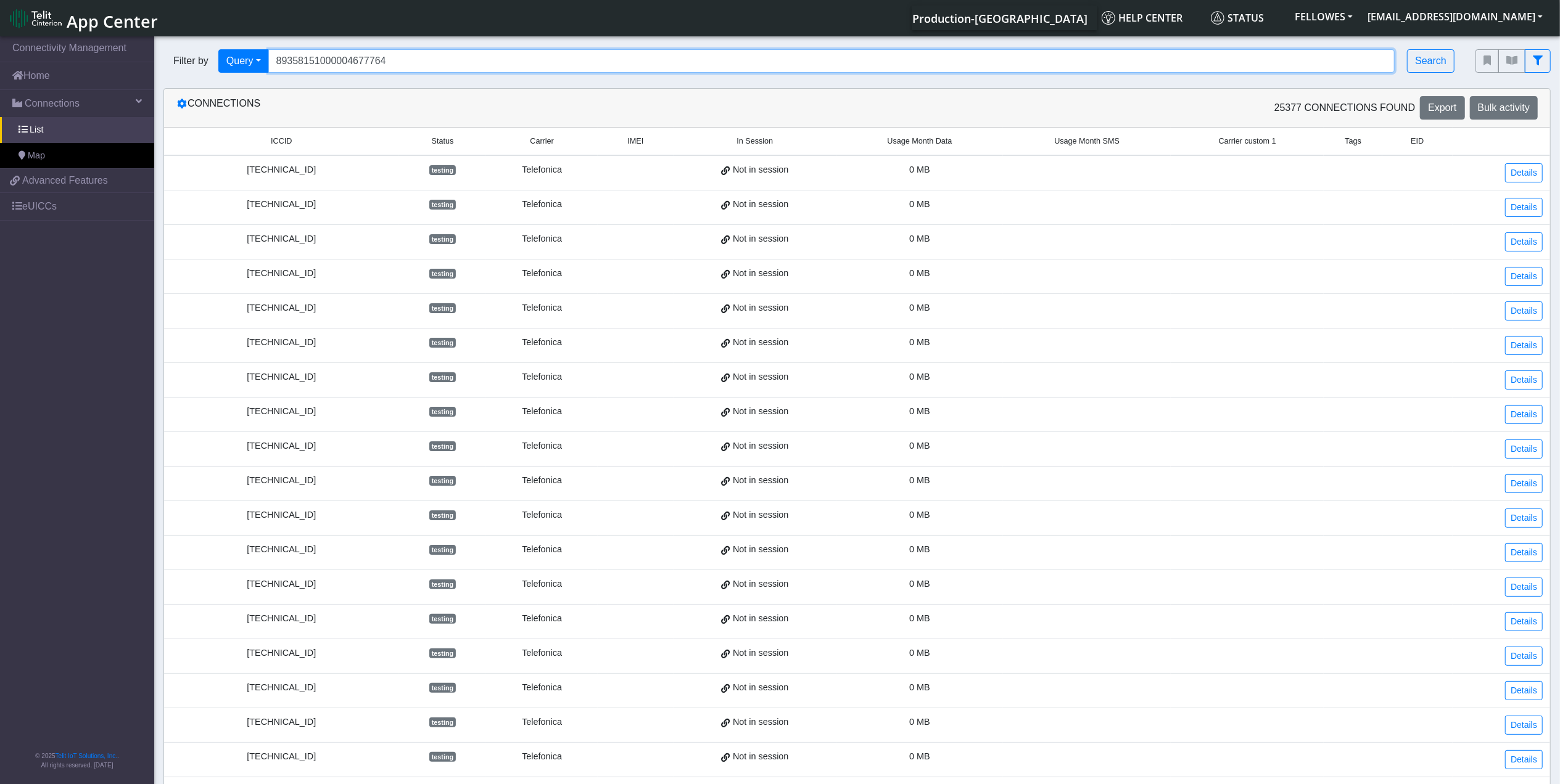
click at [416, 65] on input "89358151000004677764" at bounding box center [831, 61] width 1127 height 23
paste input "011703274014301420"
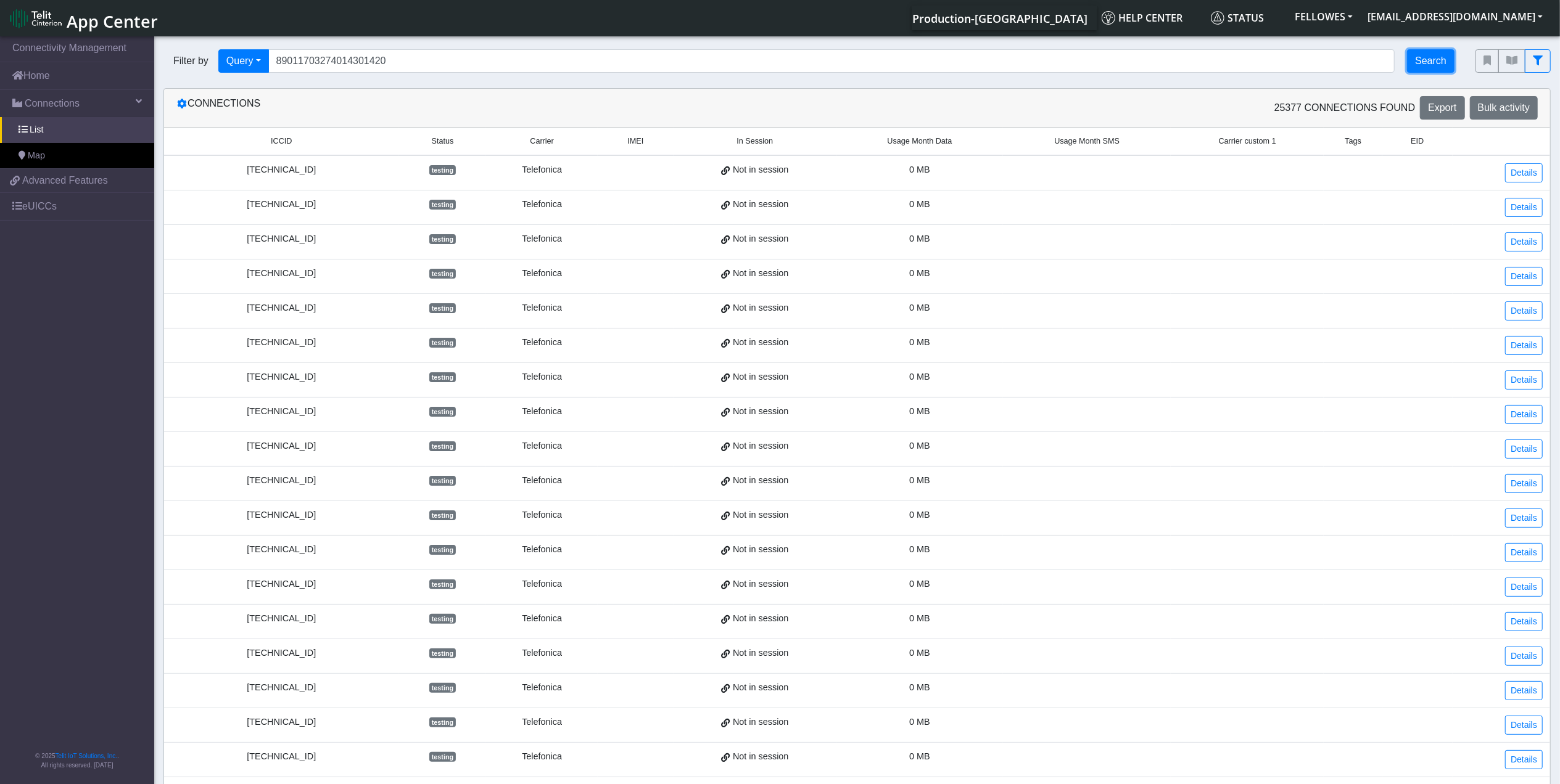
click at [1423, 57] on button "Search" at bounding box center [1430, 61] width 48 height 23
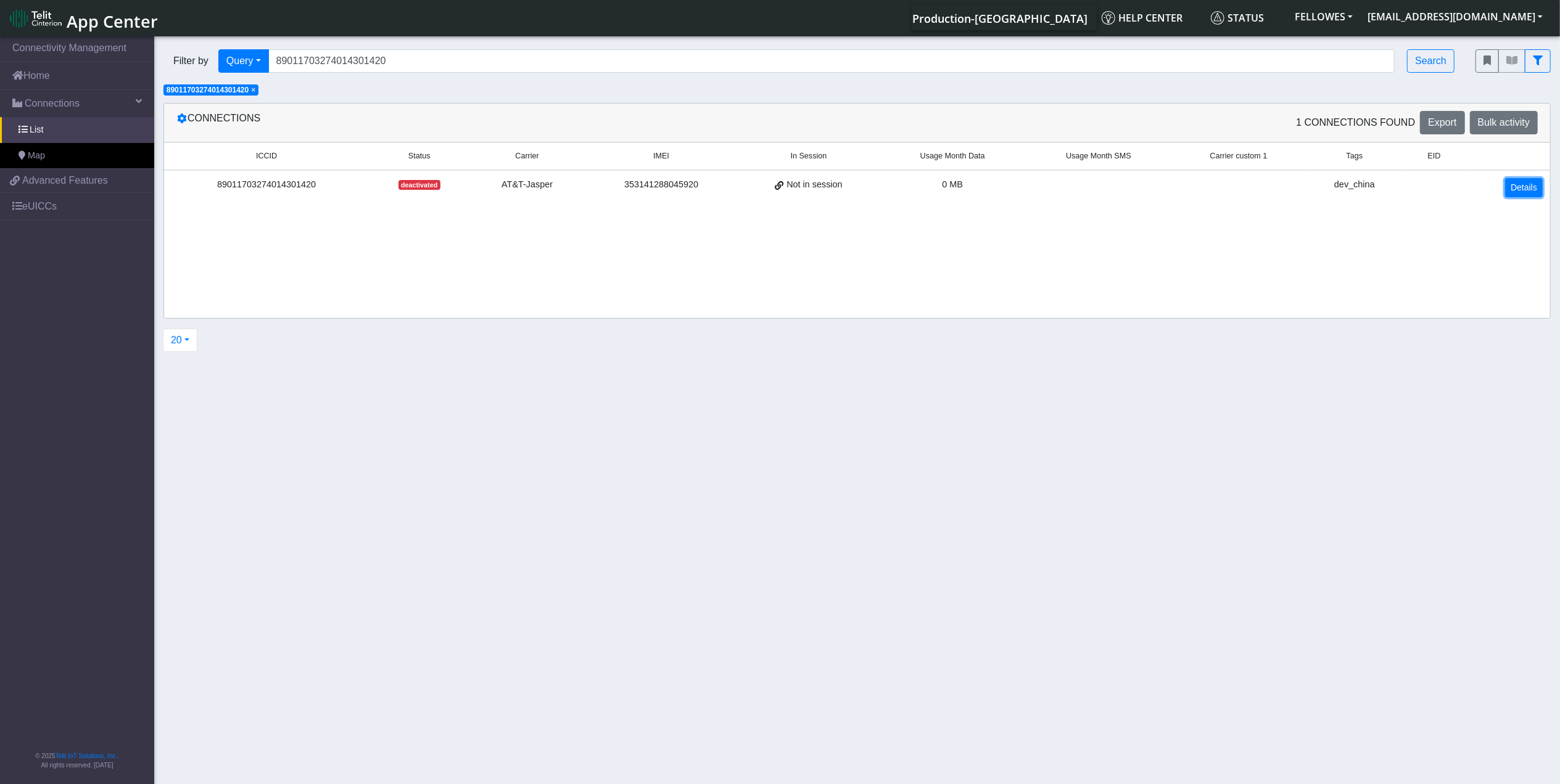
click at [1512, 195] on link "Details" at bounding box center [1523, 188] width 37 height 19
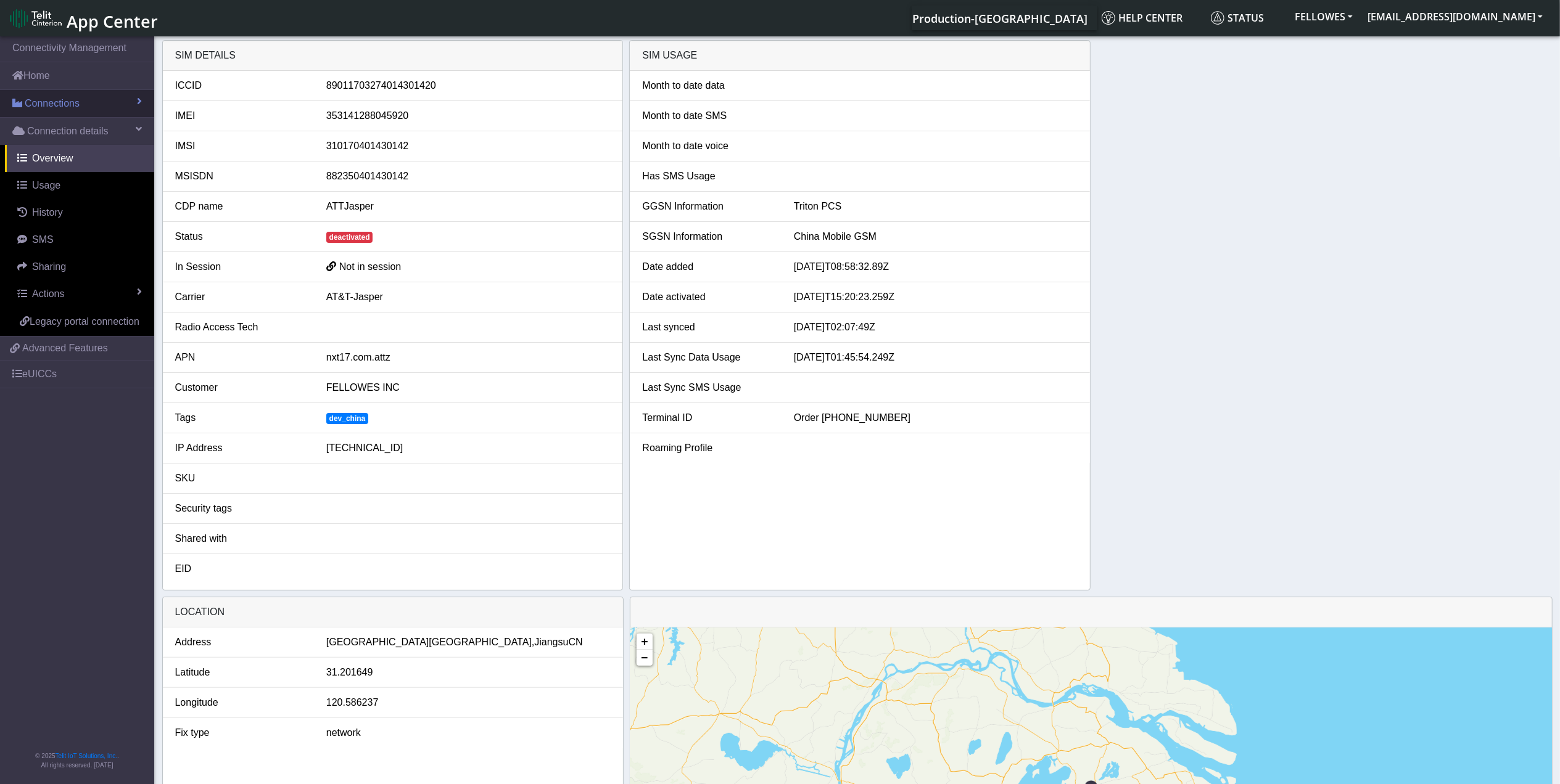
click at [105, 104] on link "Connections" at bounding box center [77, 103] width 154 height 27
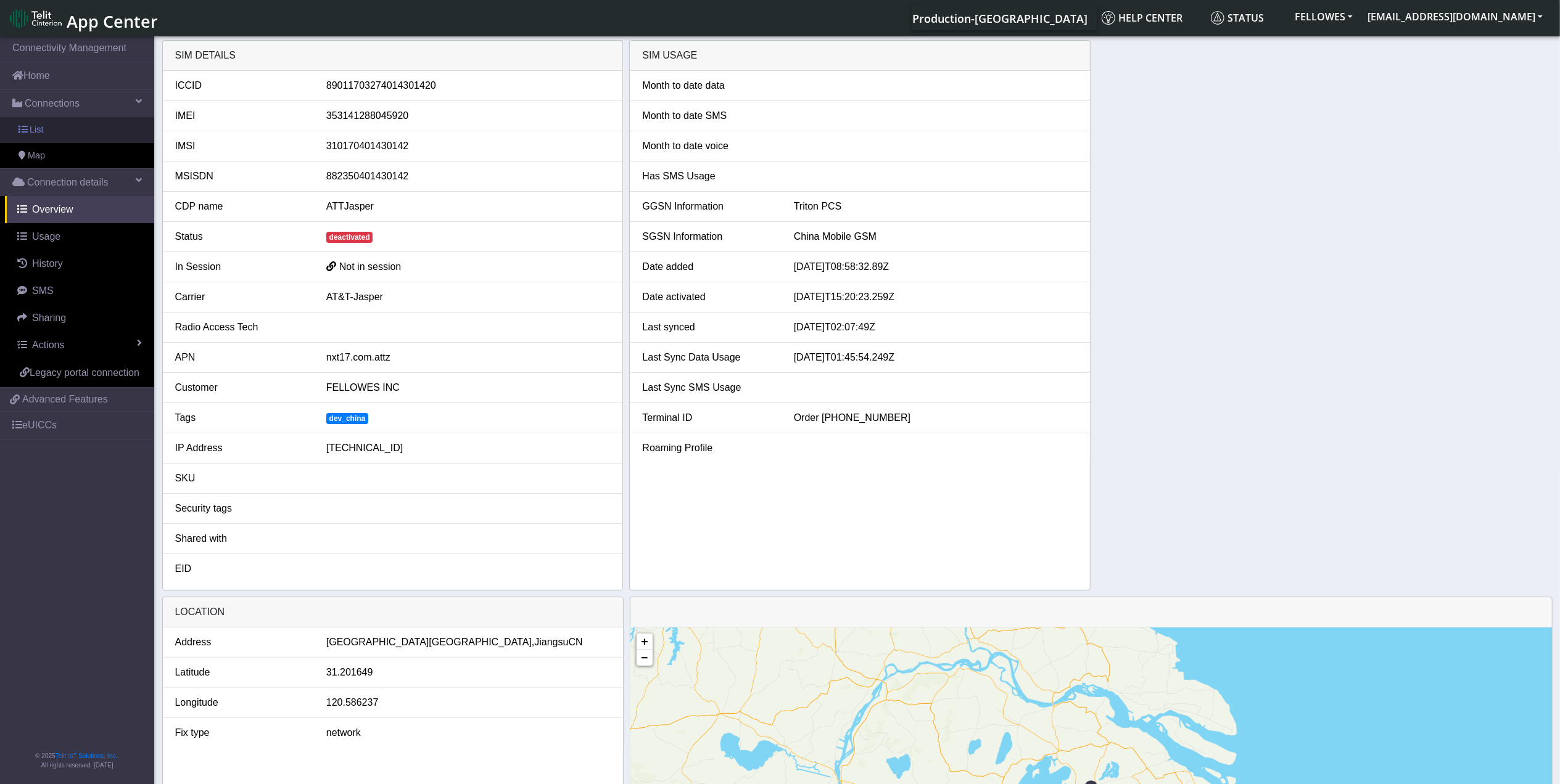
click at [108, 127] on link "List" at bounding box center [77, 129] width 154 height 26
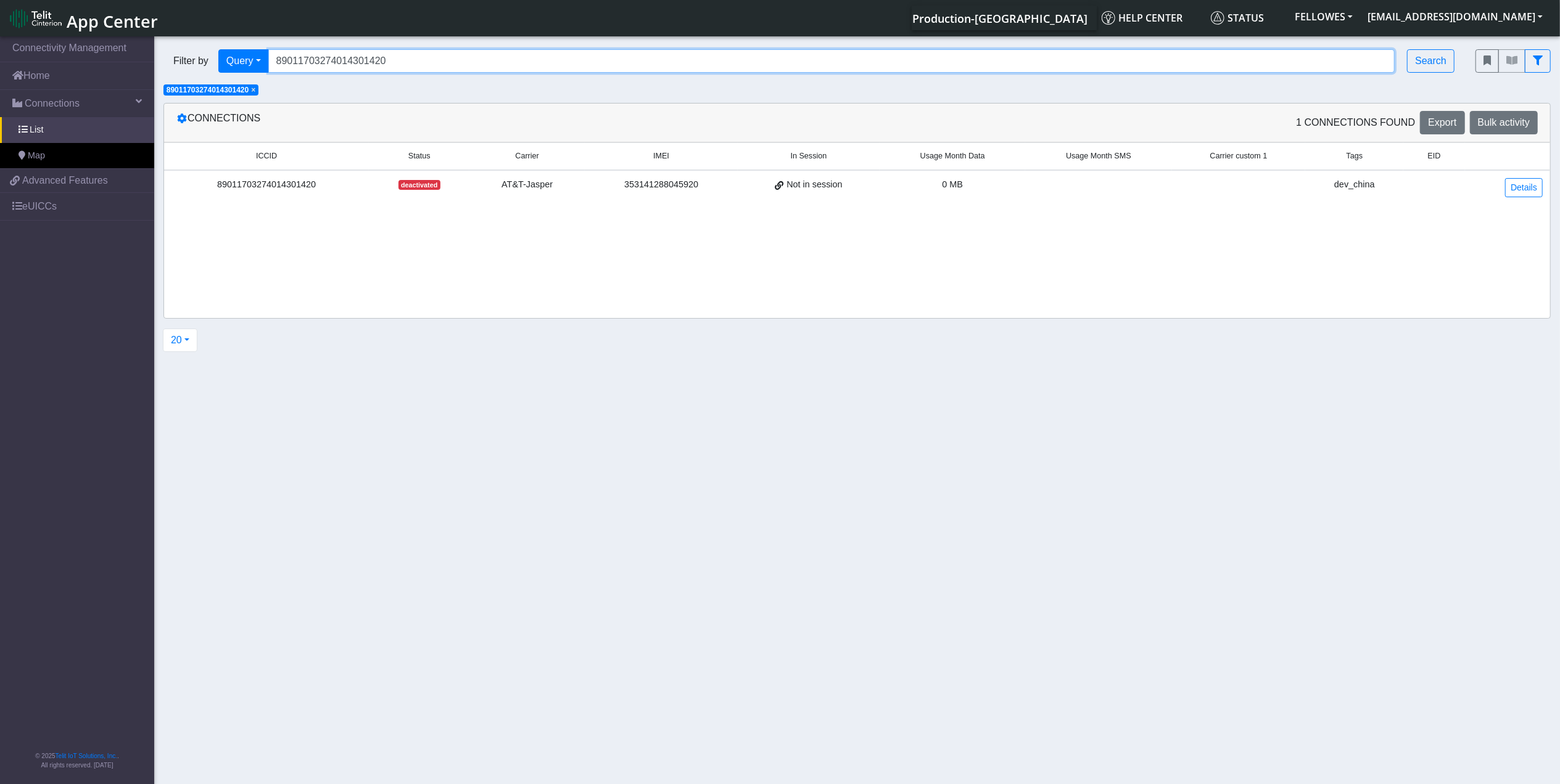
click at [393, 60] on input "89011703274014301420" at bounding box center [831, 61] width 1127 height 23
paste input "1786"
type input "89011703274014178620"
drag, startPoint x: 255, startPoint y: 90, endPoint x: 285, endPoint y: 90, distance: 30.0
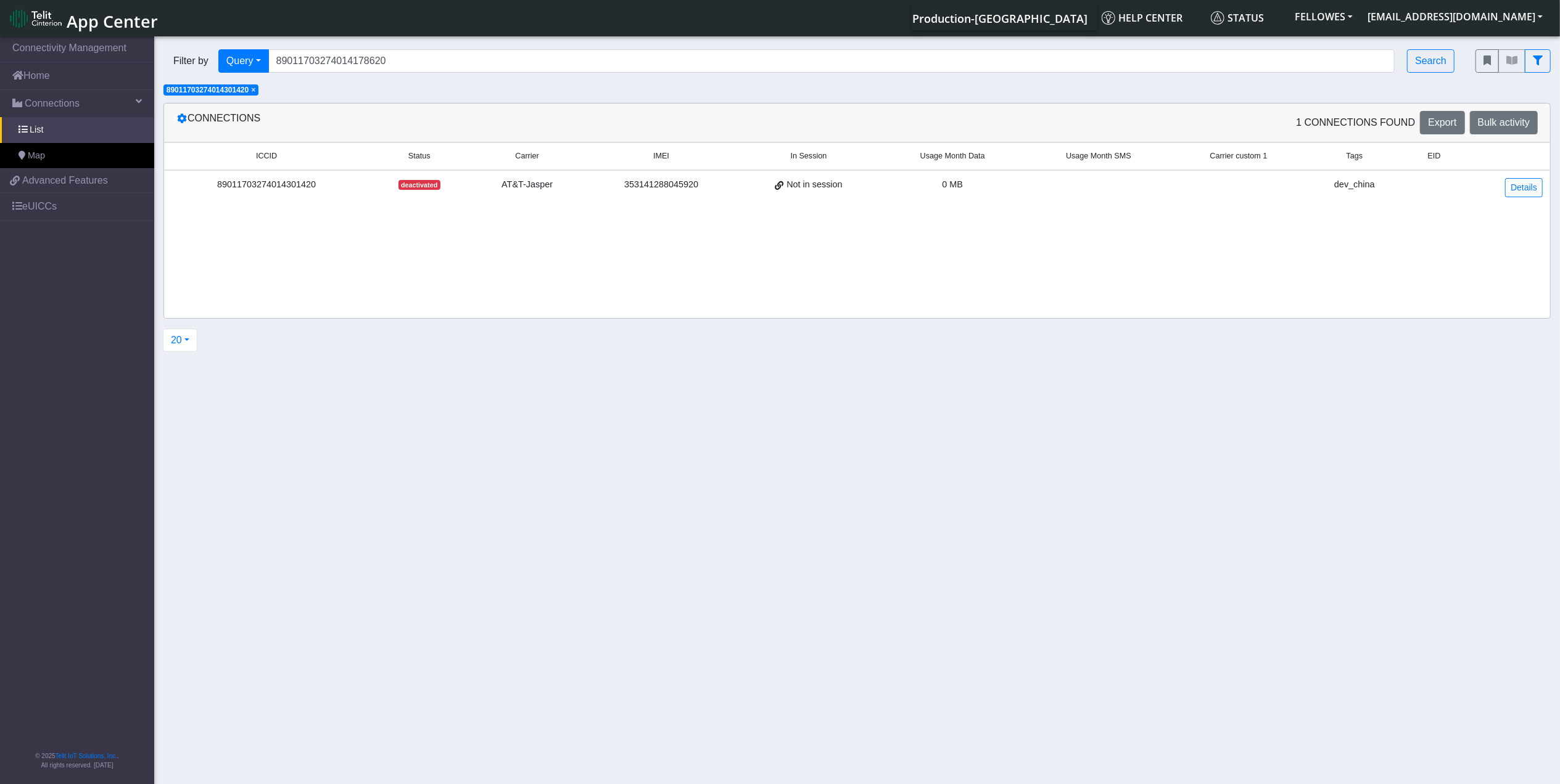
click at [254, 90] on span "×" at bounding box center [253, 90] width 4 height 9
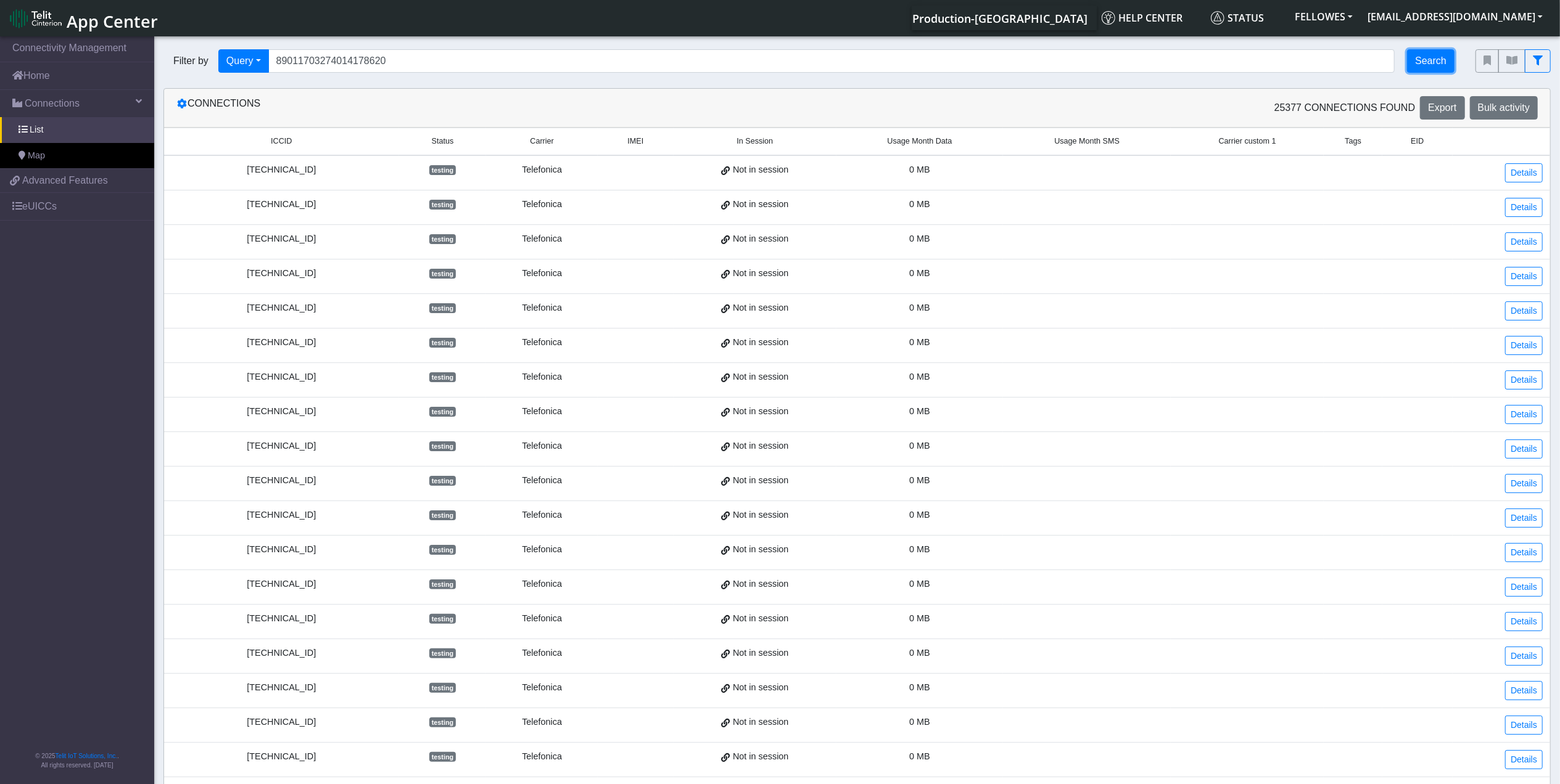
click at [1431, 58] on button "Search" at bounding box center [1430, 61] width 48 height 23
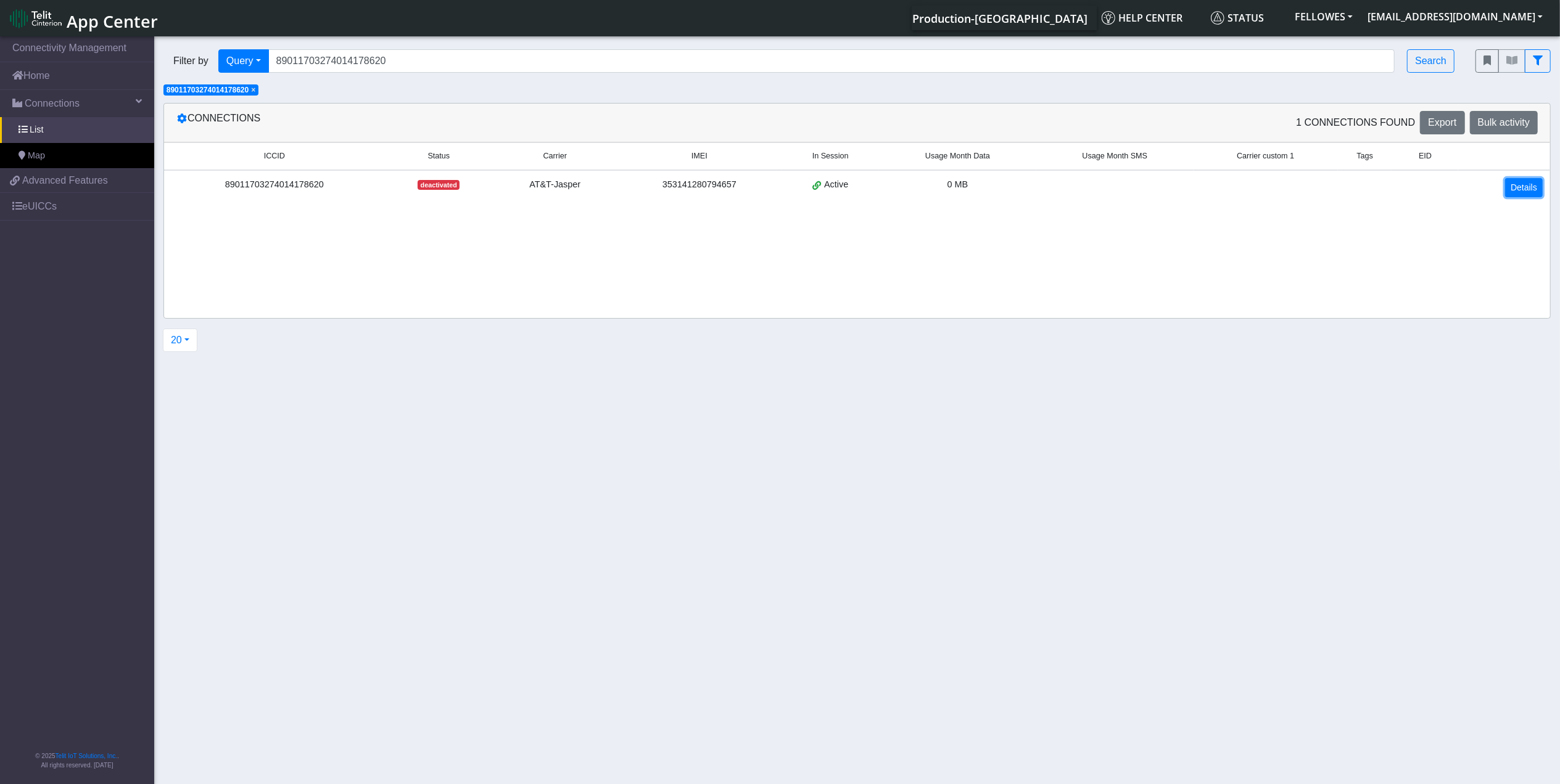
click at [1507, 183] on link "Details" at bounding box center [1523, 188] width 37 height 19
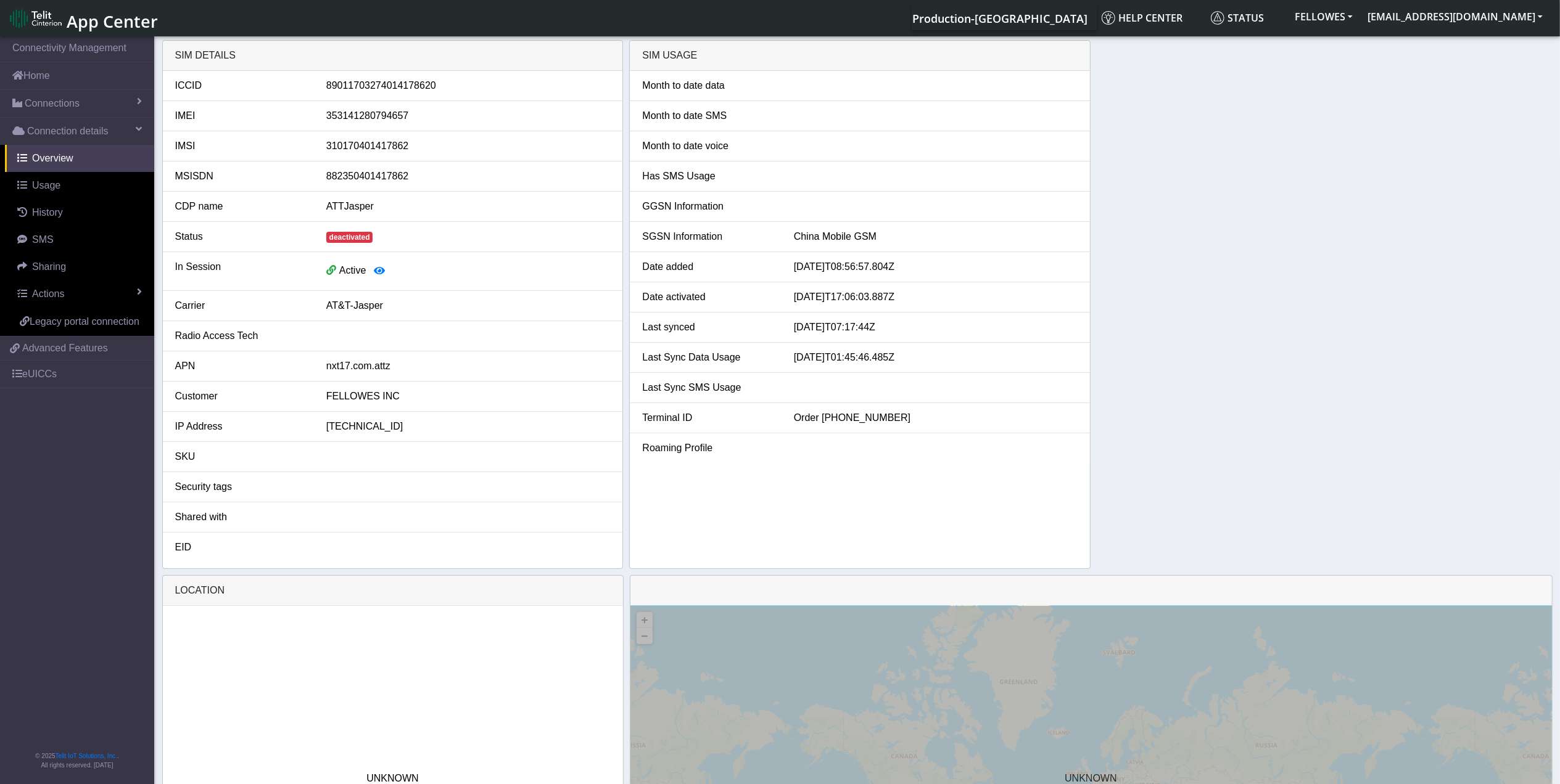
click at [105, 22] on span "App Center" at bounding box center [112, 20] width 91 height 23
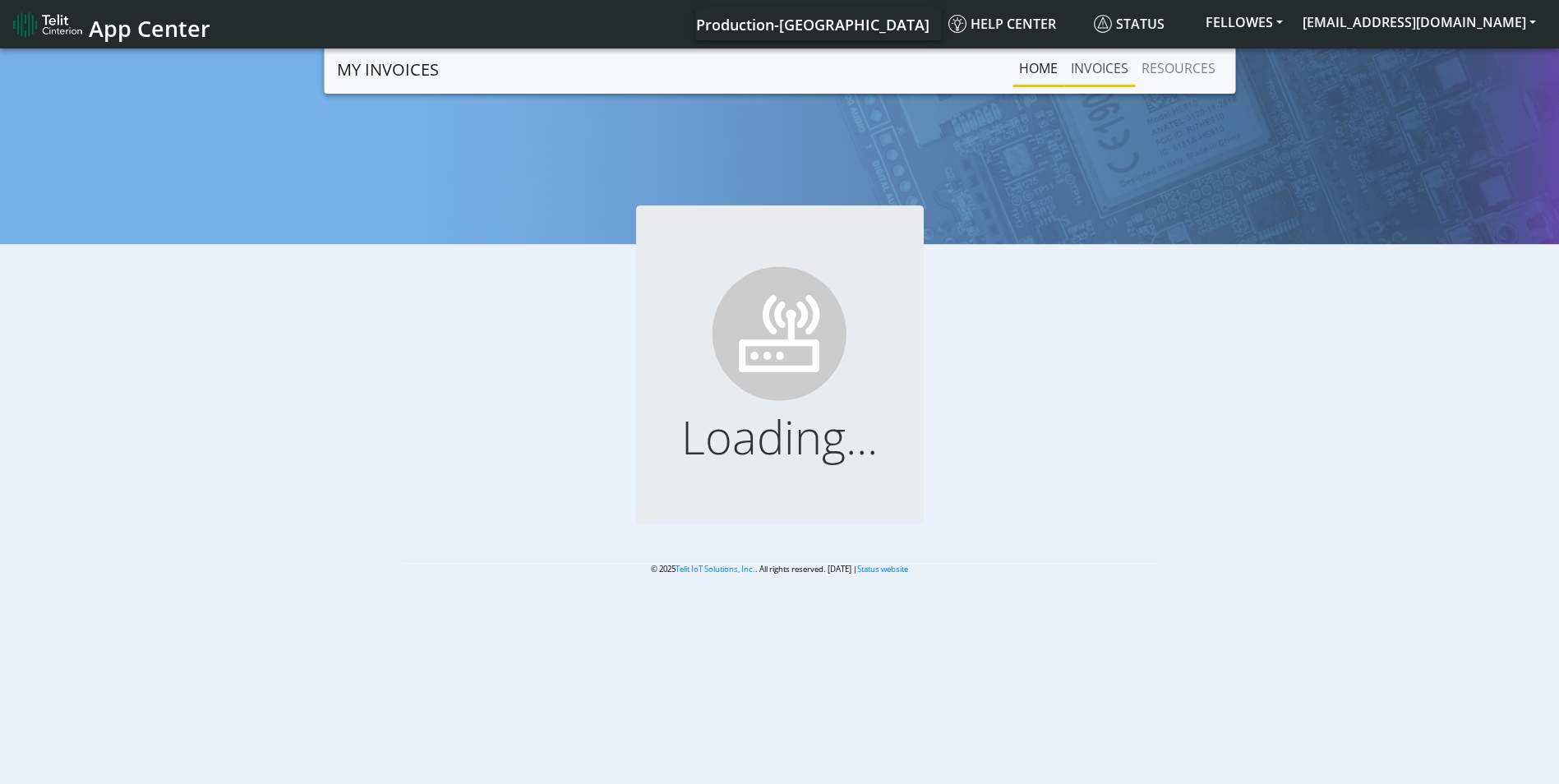
click at [1107, 65] on link "INVOICES" at bounding box center [1100, 68] width 71 height 33
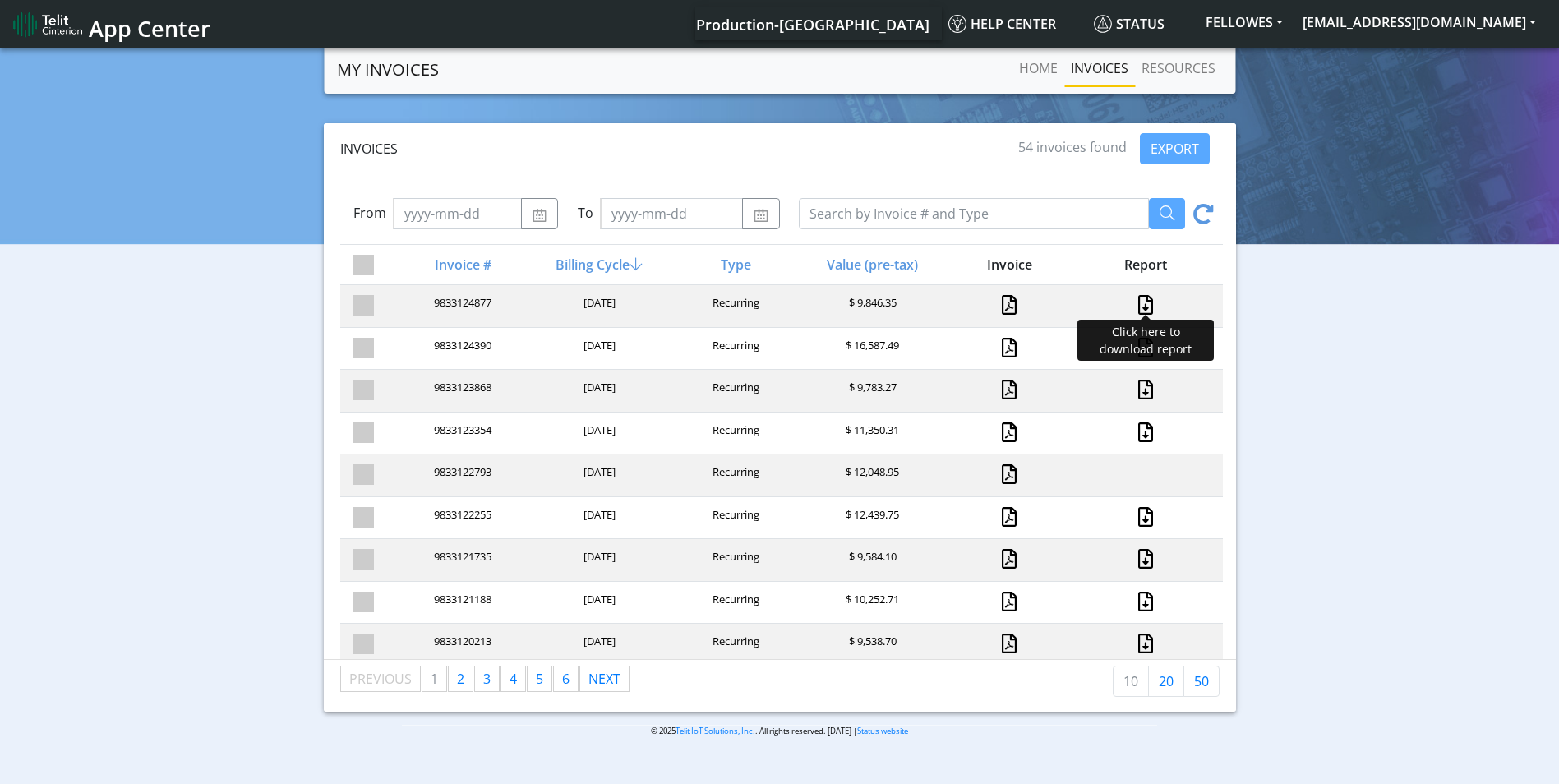
click at [1139, 308] on link at bounding box center [1146, 305] width 21 height 19
click at [140, 34] on span "App Center" at bounding box center [149, 27] width 122 height 30
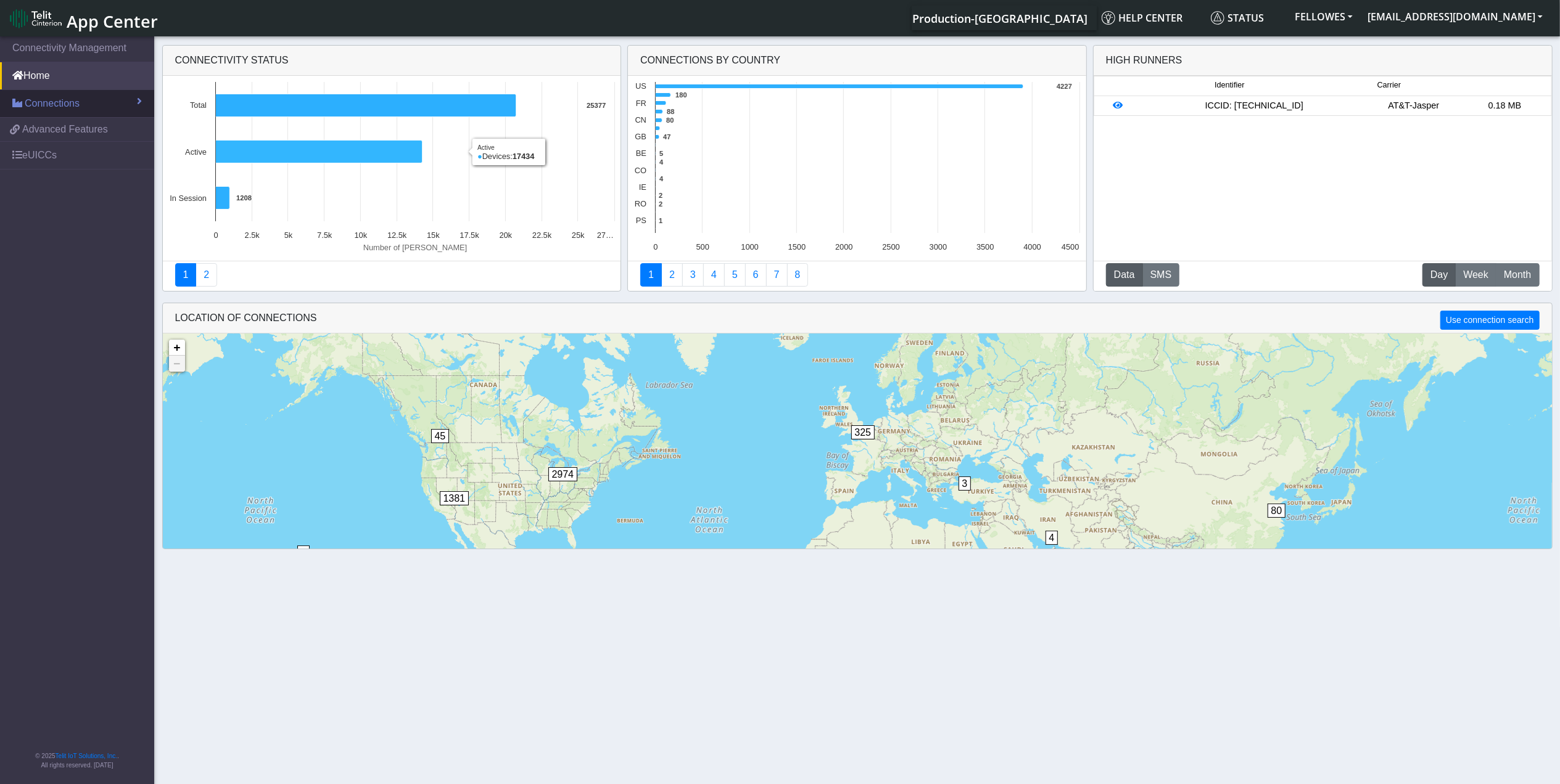
click at [121, 107] on link "Connections" at bounding box center [77, 103] width 154 height 27
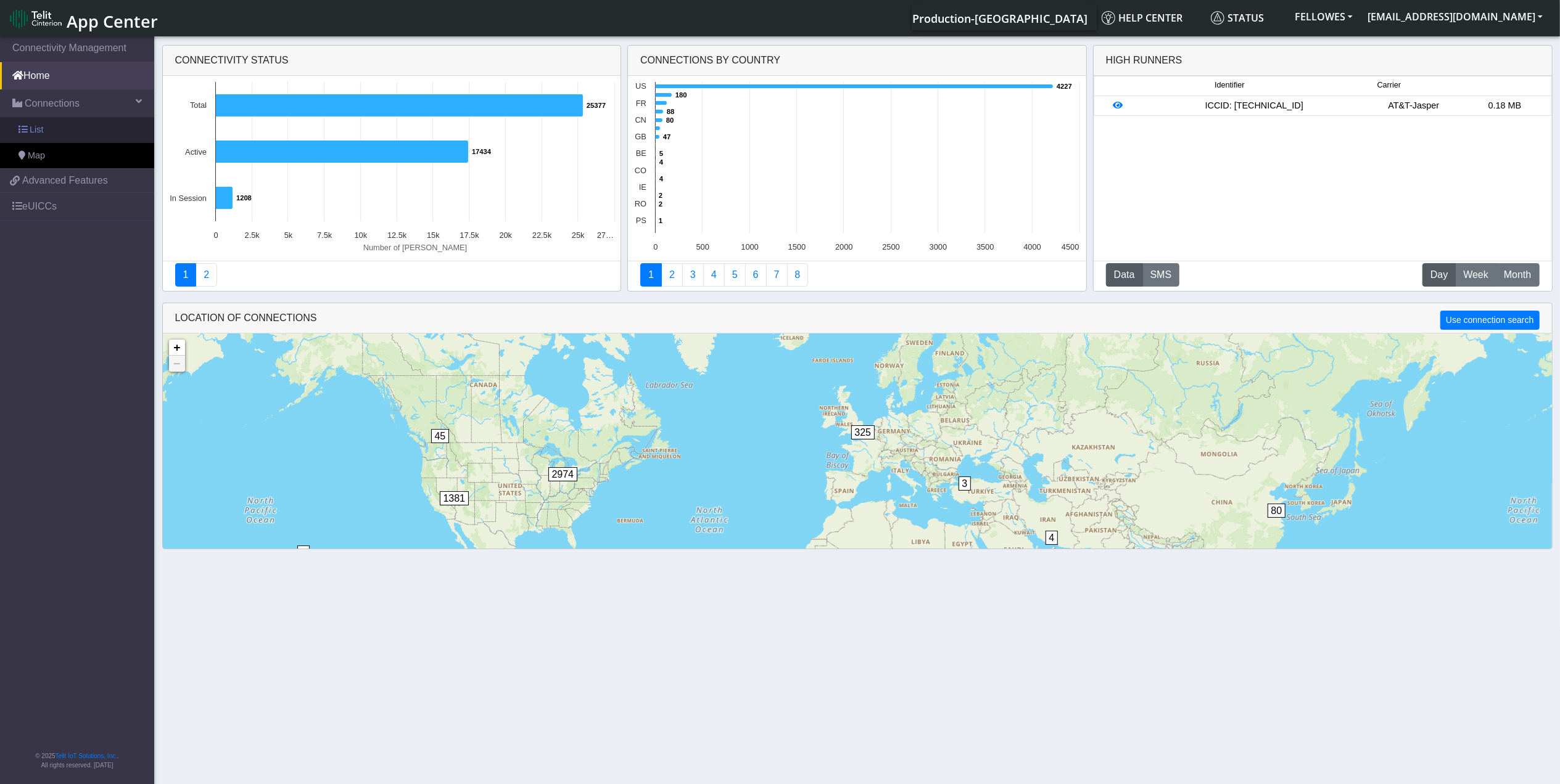
click at [110, 132] on link "List" at bounding box center [77, 129] width 154 height 26
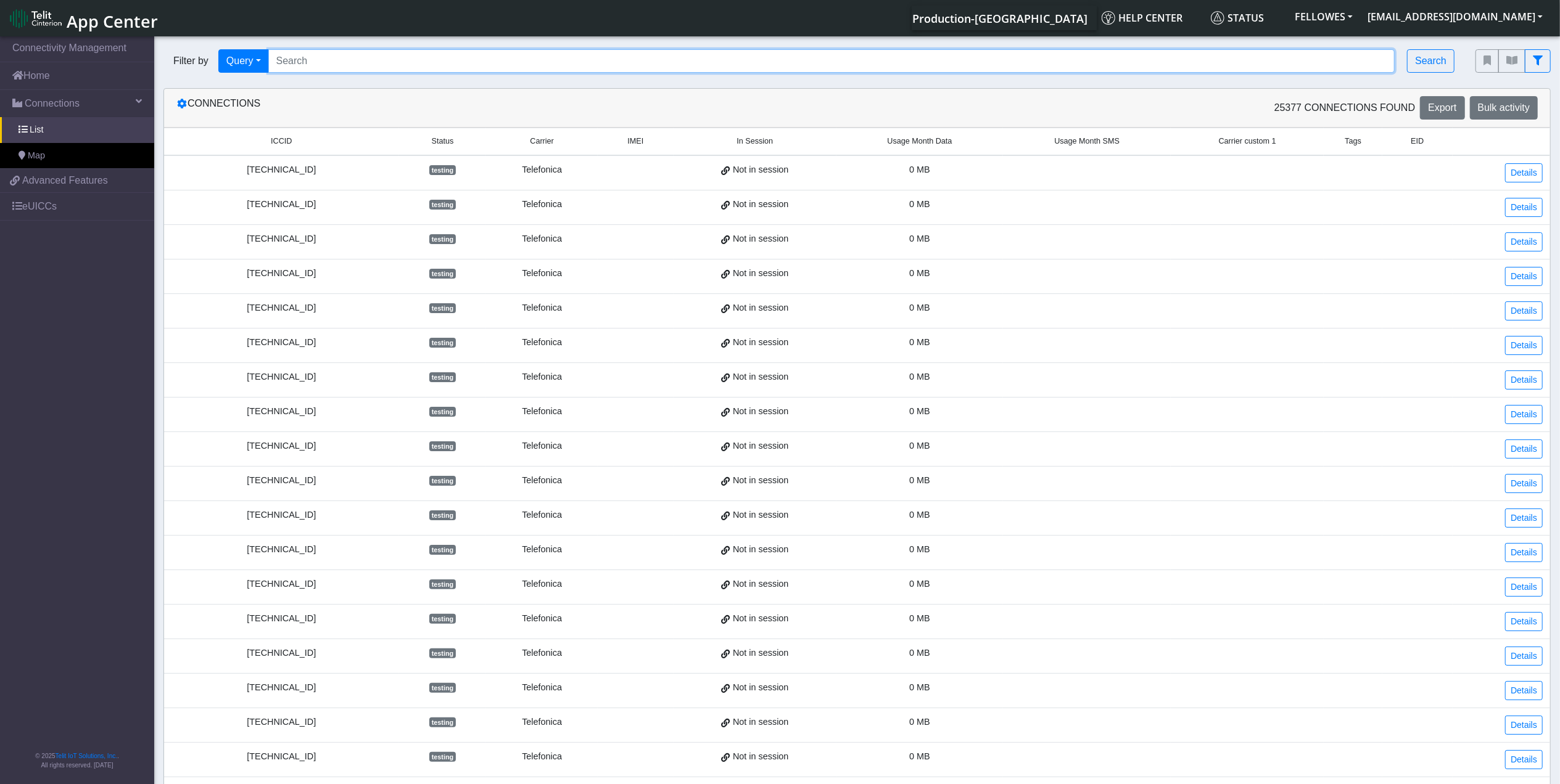
click at [327, 62] on input "Search..." at bounding box center [831, 61] width 1127 height 23
paste input "89358151000004675529"
type input "89358151000004675529"
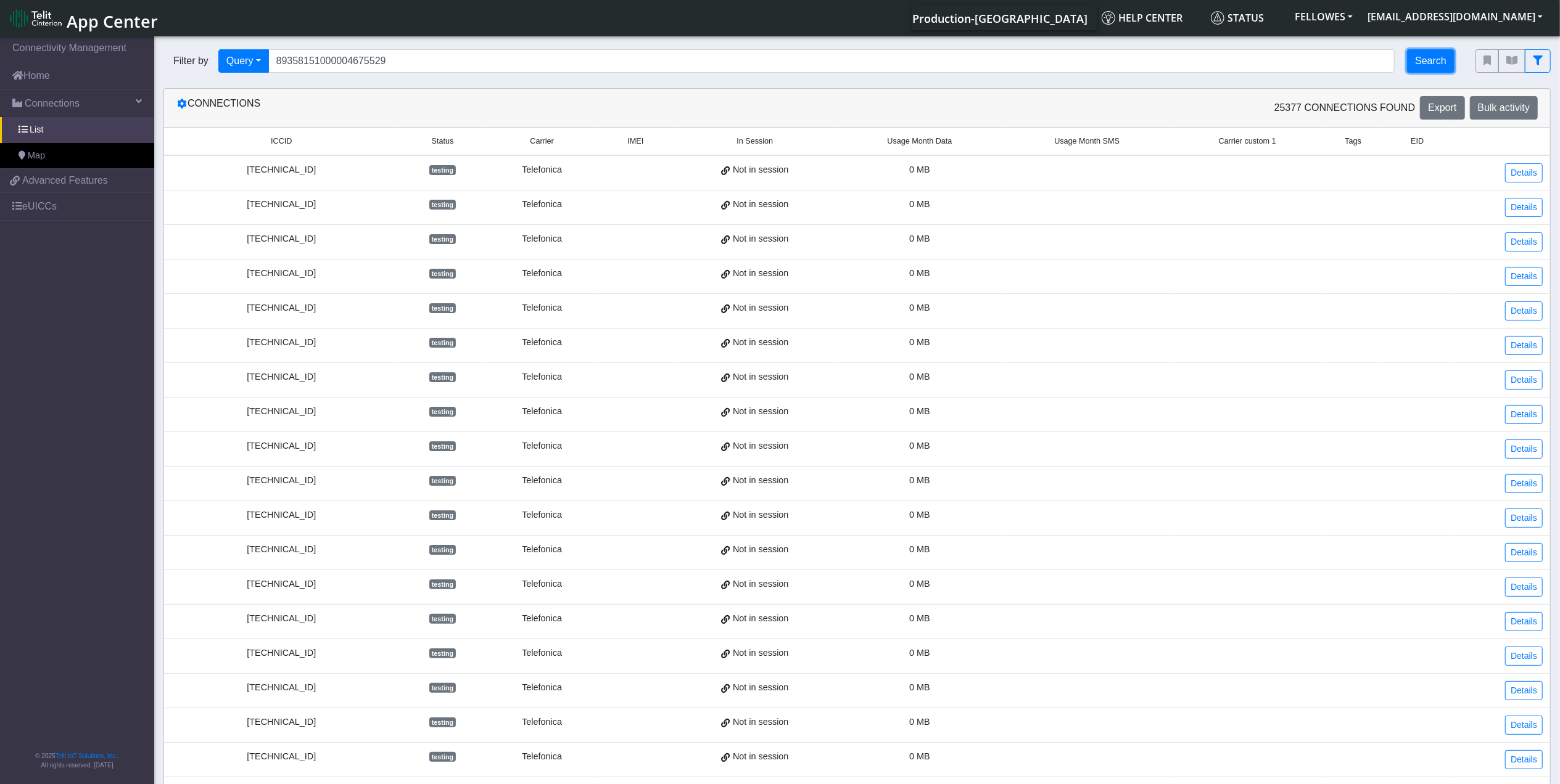
click at [1422, 61] on button "Search" at bounding box center [1430, 61] width 48 height 23
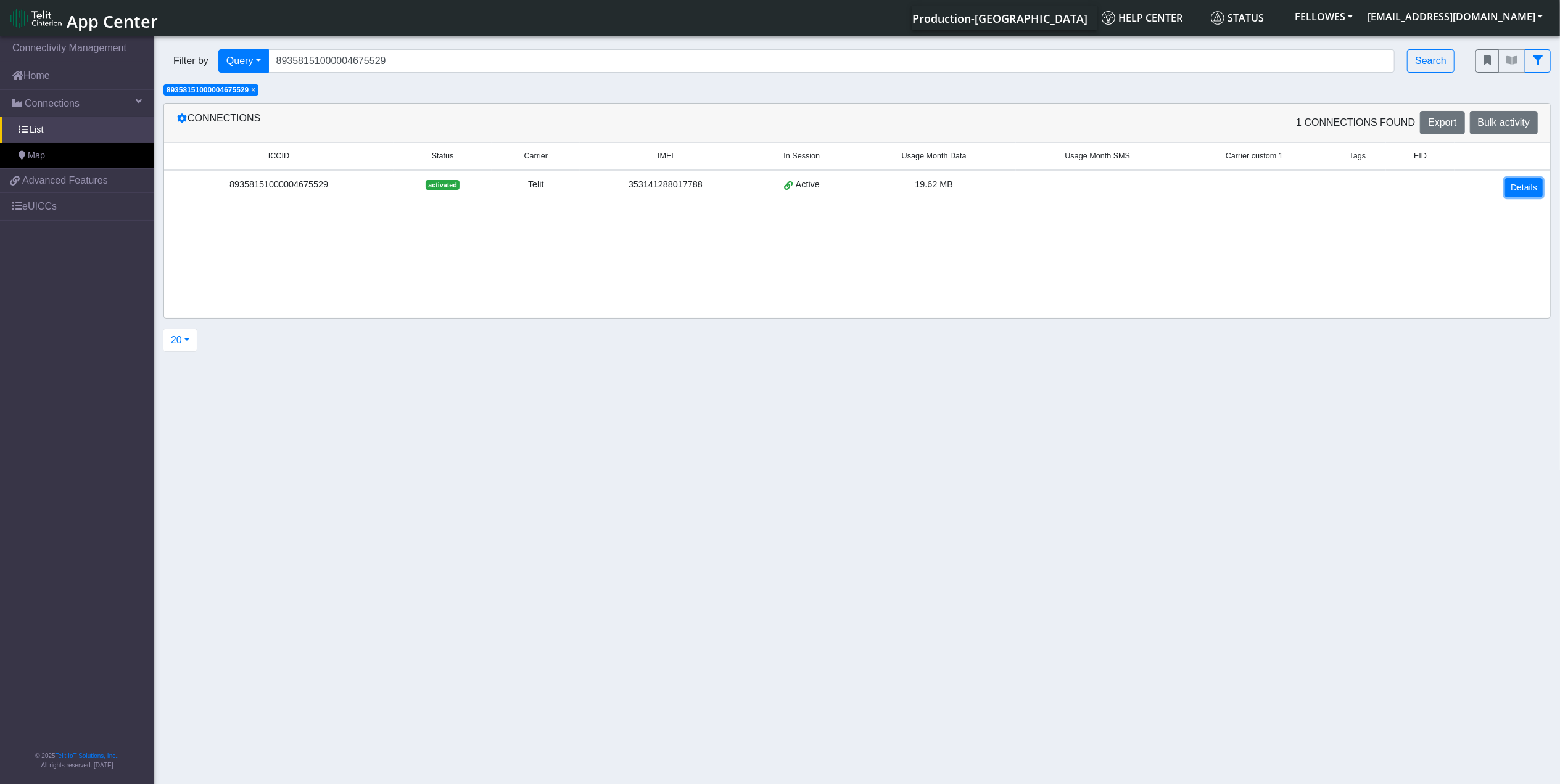
click at [1531, 192] on link "Details" at bounding box center [1523, 188] width 37 height 19
